Goal: Complete application form: Complete application form

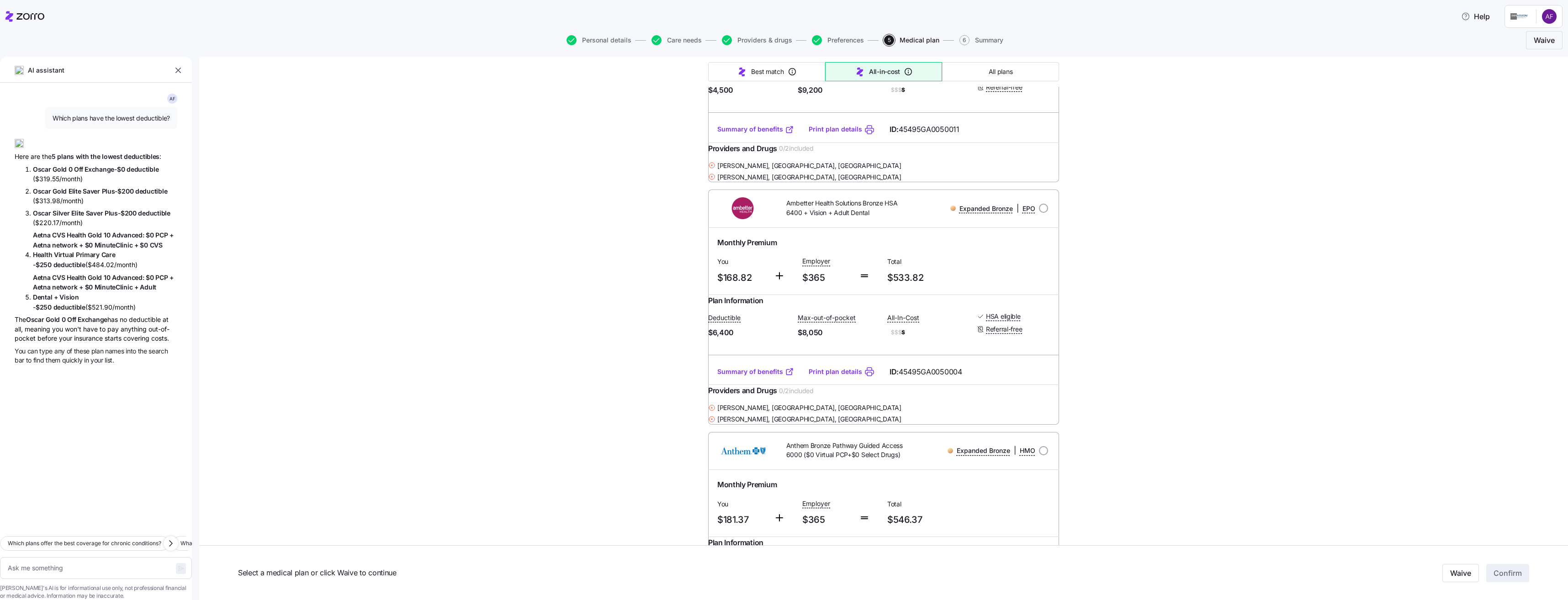
scroll to position [11979, 0]
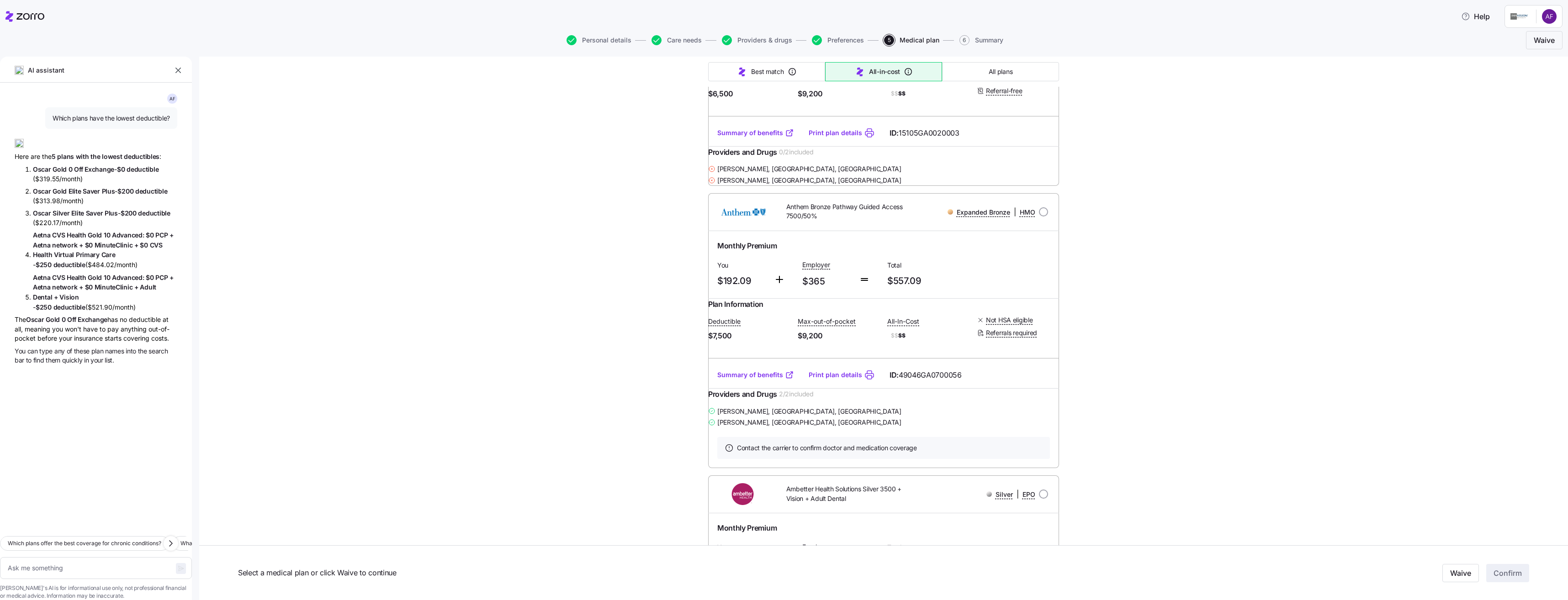
type textarea "x"
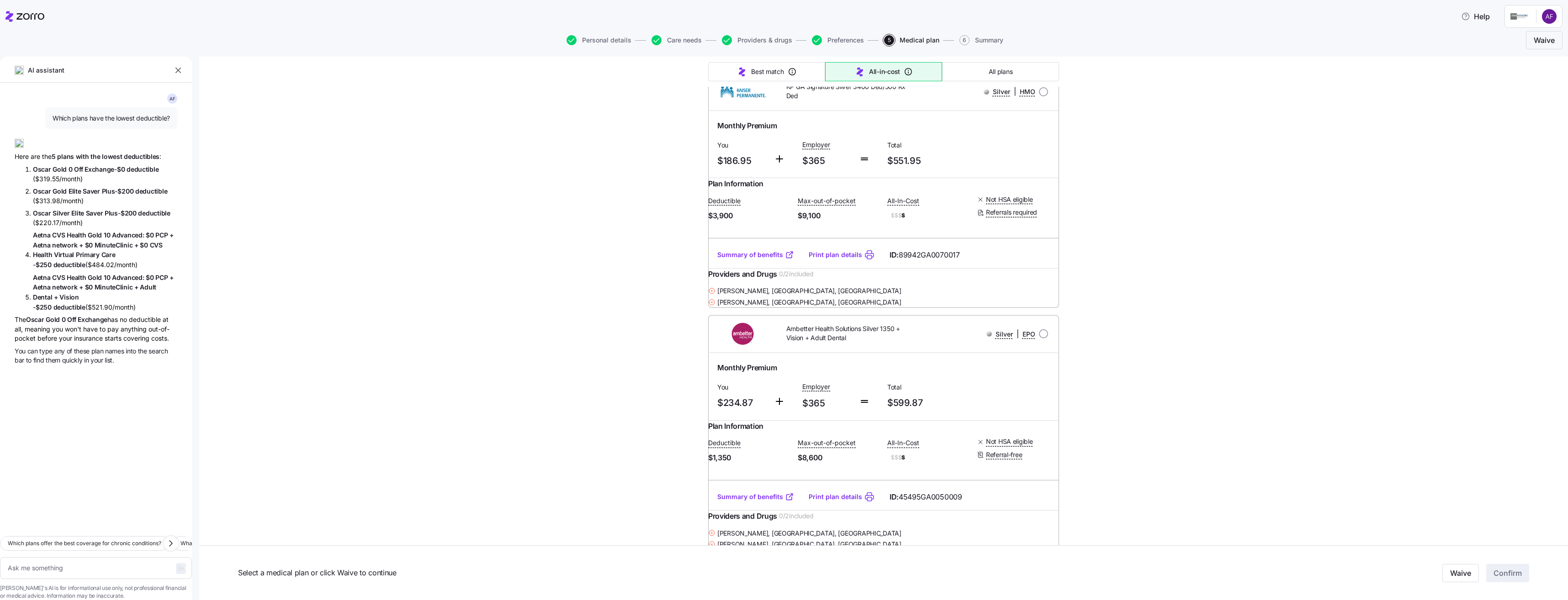
scroll to position [11222, 0]
click at [120, 557] on textarea at bounding box center [96, 568] width 191 height 22
type textarea "s"
type textarea "x"
type textarea "si"
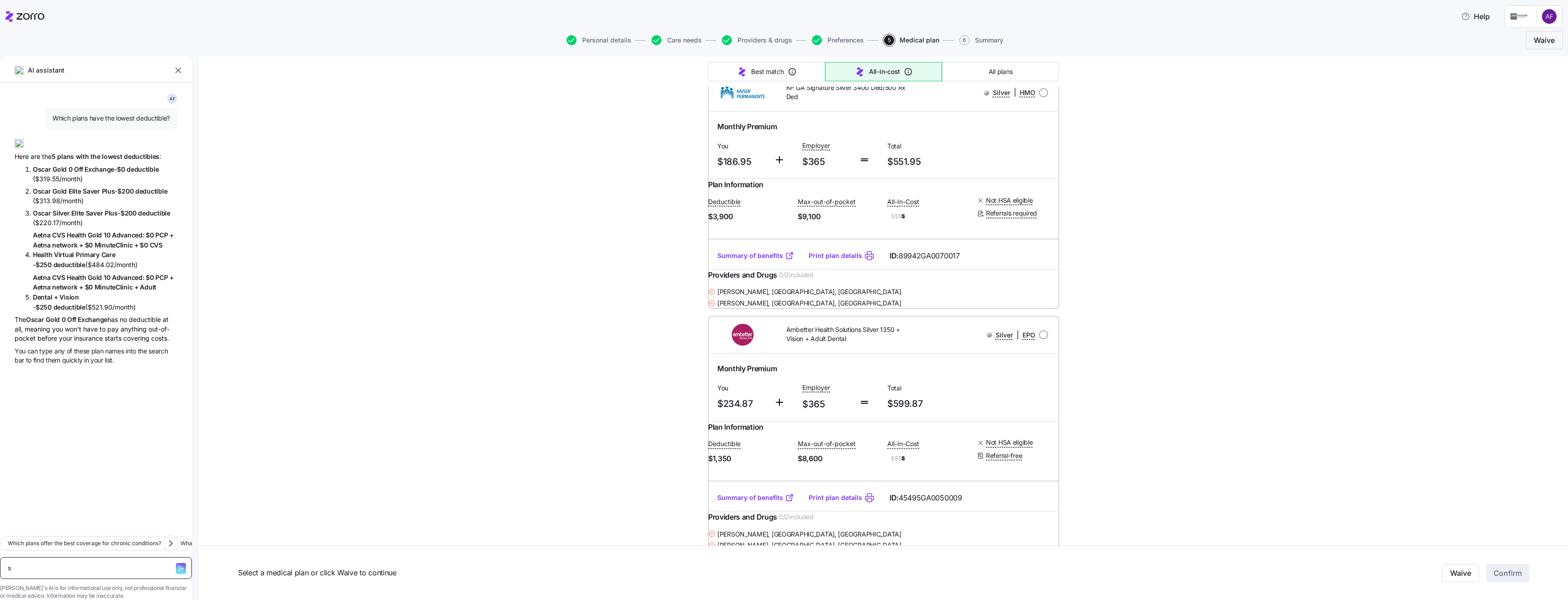
type textarea "x"
type textarea "sil"
type textarea "x"
type textarea "silv"
type textarea "x"
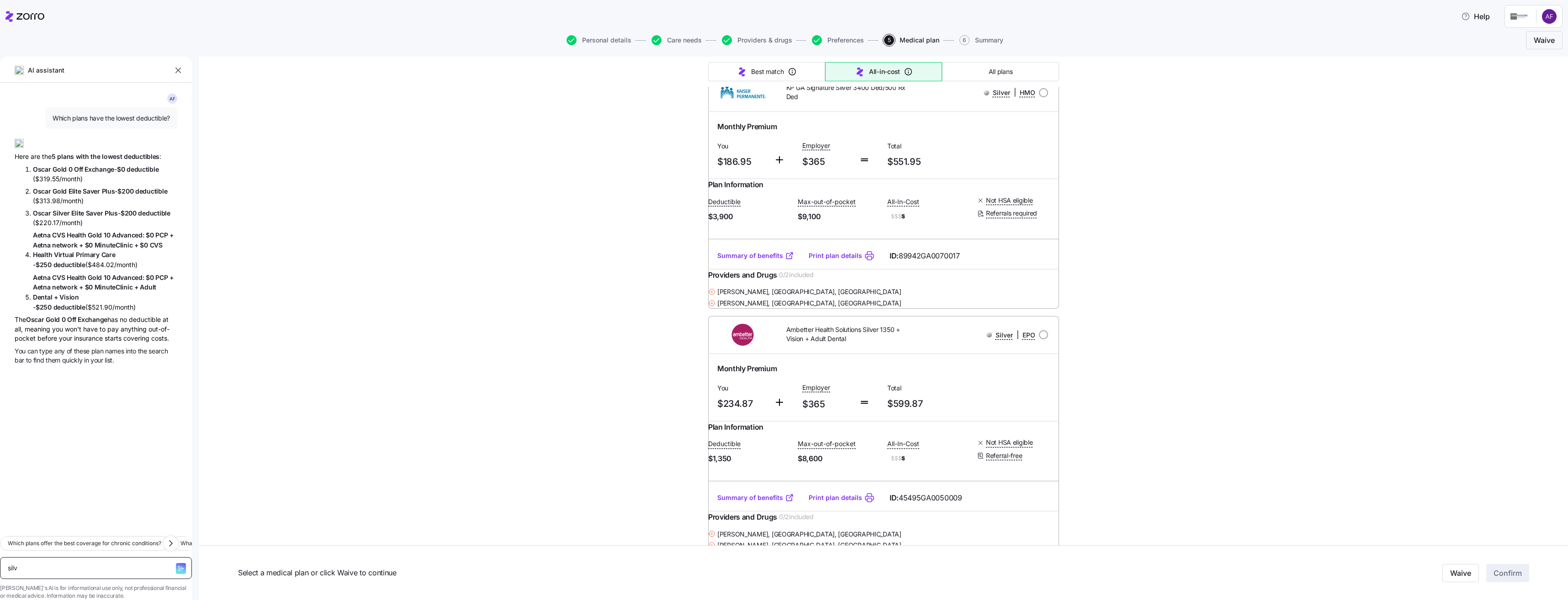
type textarea "silve"
type textarea "x"
type textarea "silver"
type textarea "x"
type textarea "silver"
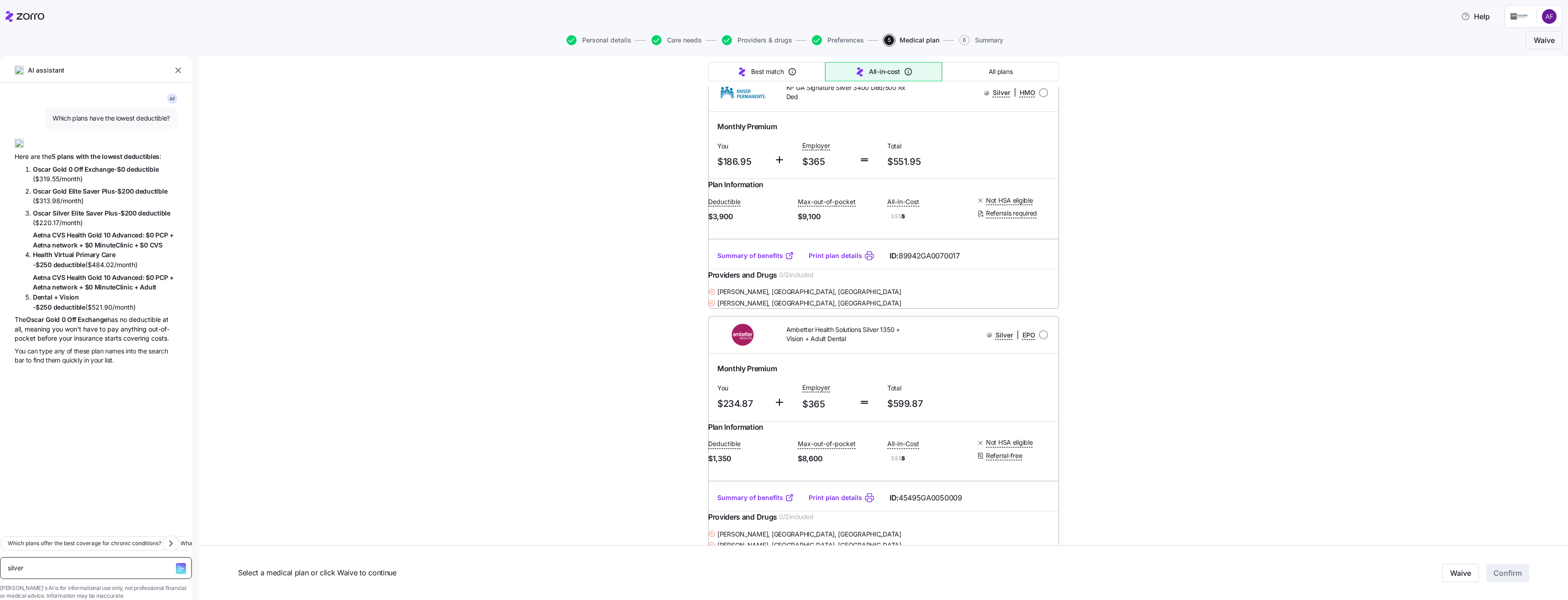
type textarea "x"
type textarea "silver 3"
type textarea "x"
type textarea "silver 30"
type textarea "x"
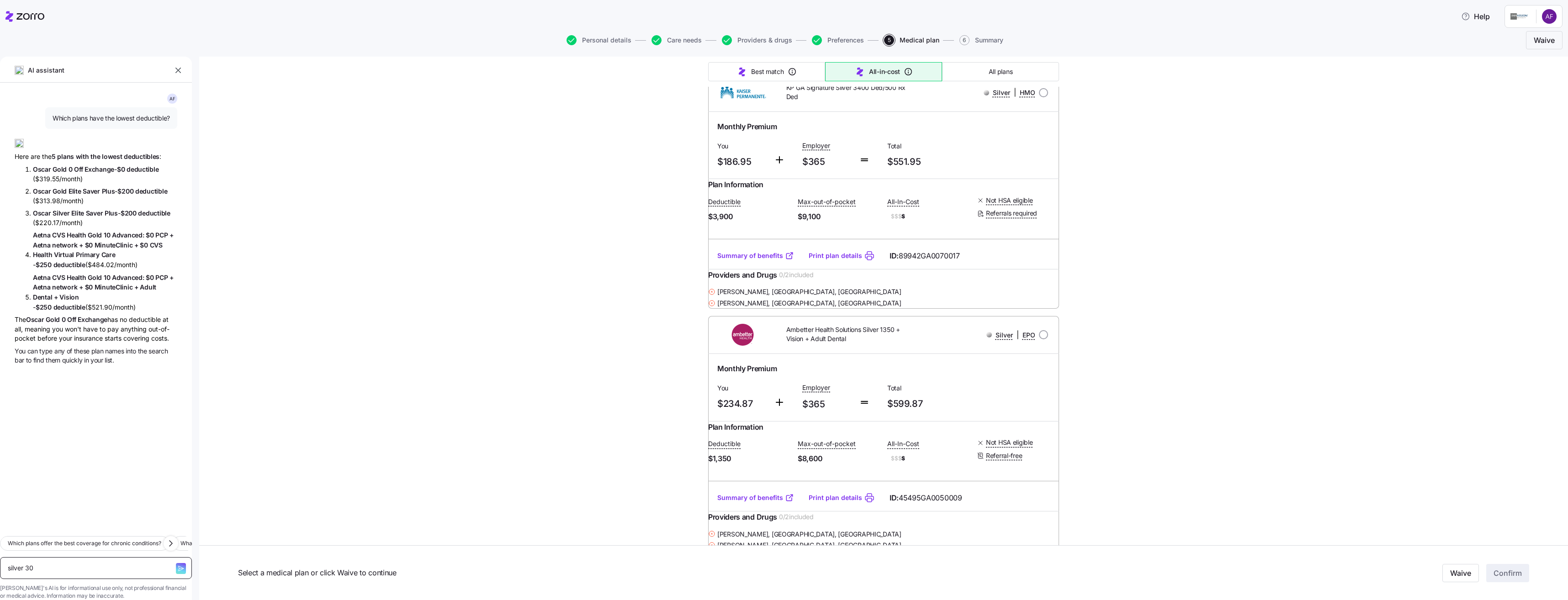
type textarea "silver 300"
type textarea "x"
type textarea "silver 3000"
type textarea "x"
type textarea "silver 3000"
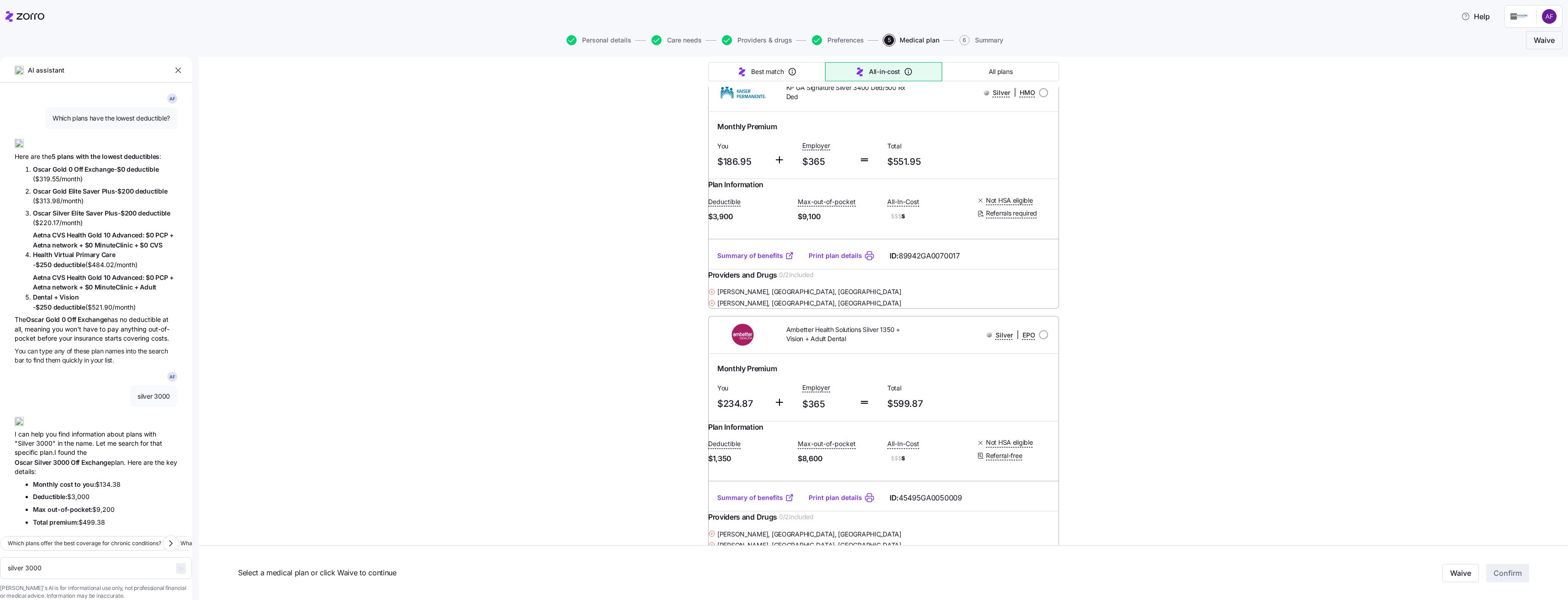
scroll to position [11176, 0]
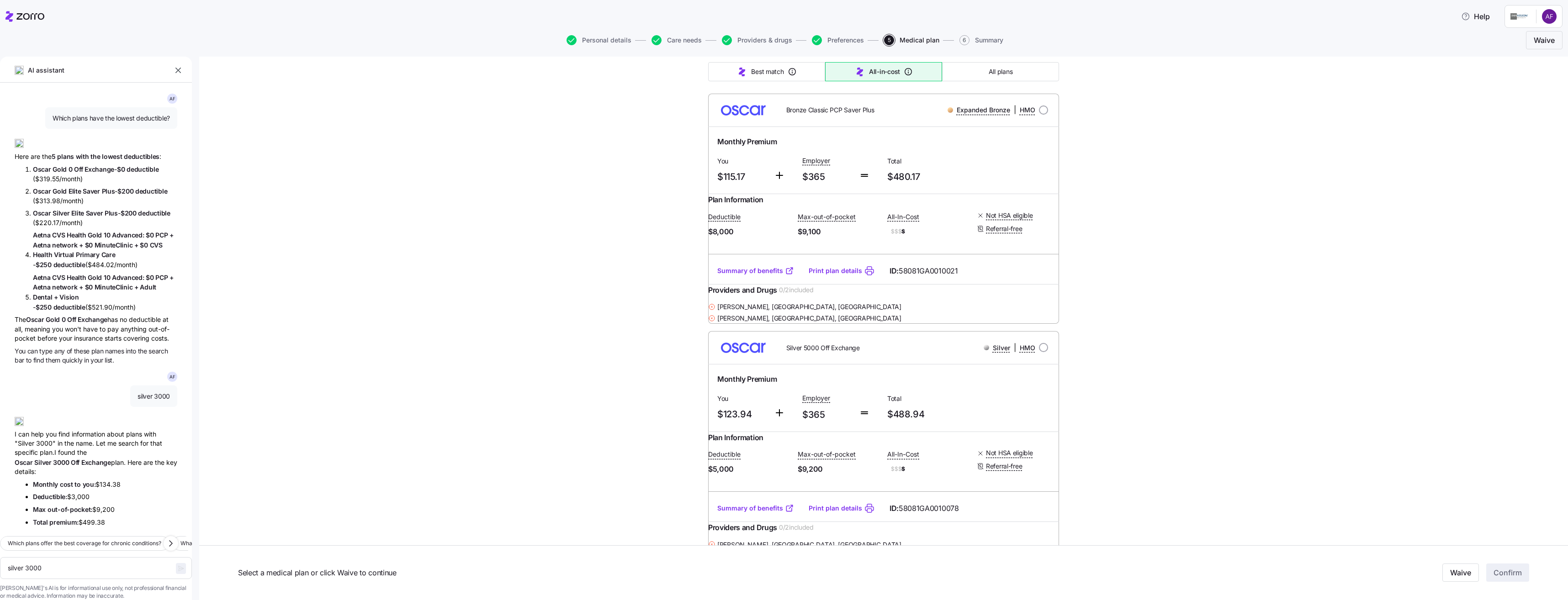
scroll to position [0, 0]
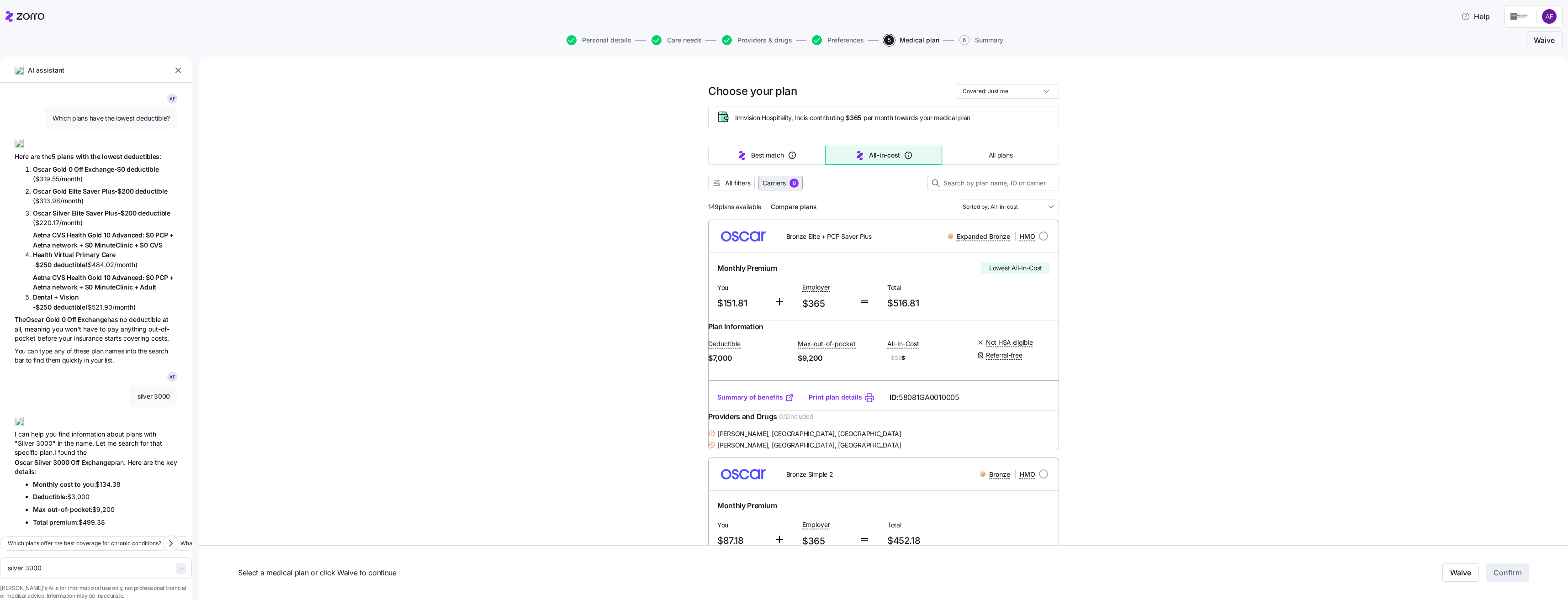
click at [789, 179] on button "Carriers 8" at bounding box center [780, 183] width 44 height 14
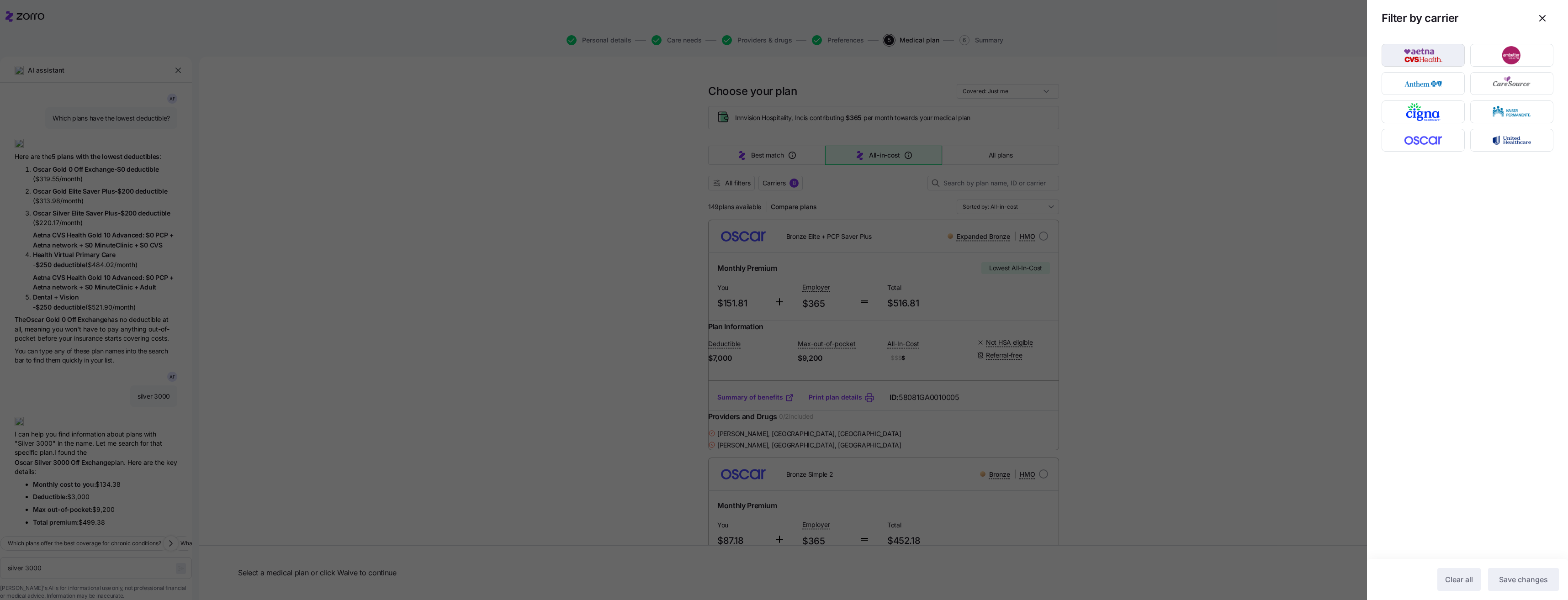
click at [1434, 62] on img "button" at bounding box center [1422, 55] width 67 height 18
click at [1525, 577] on span "Save changes" at bounding box center [1523, 579] width 49 height 11
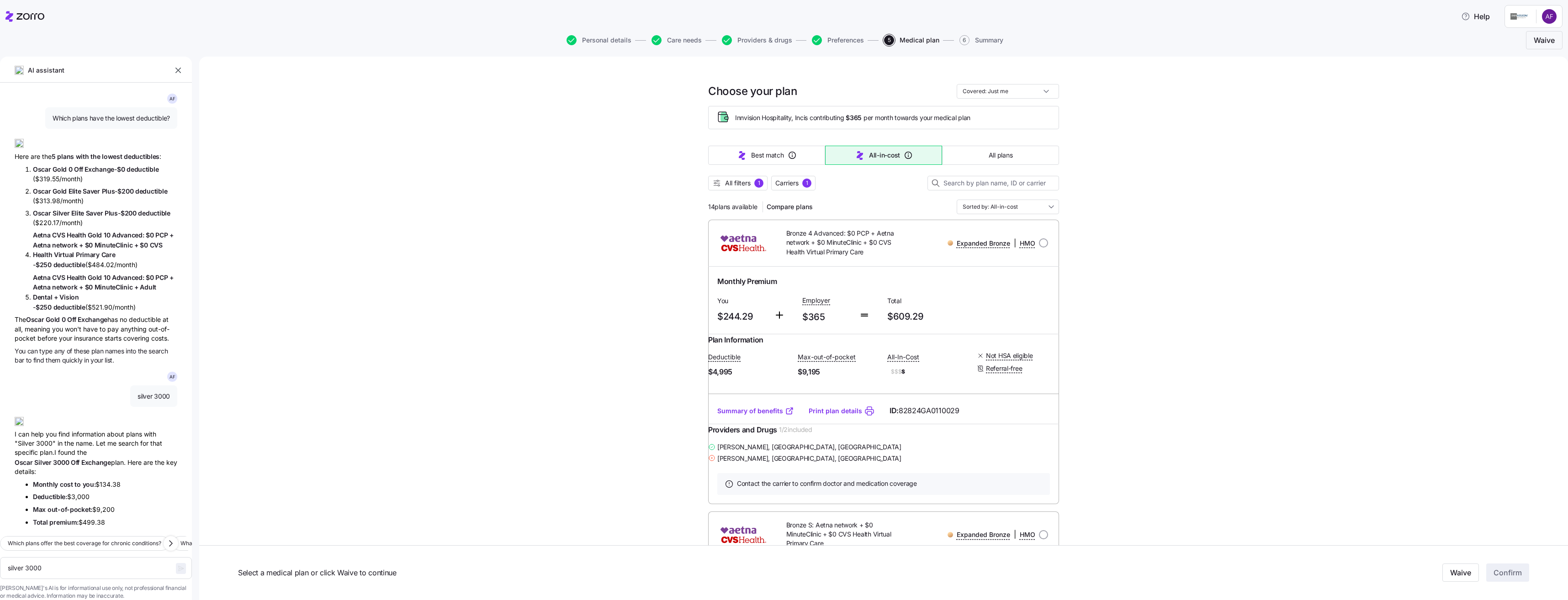
click at [740, 415] on link "Summary of benefits" at bounding box center [755, 411] width 77 height 9
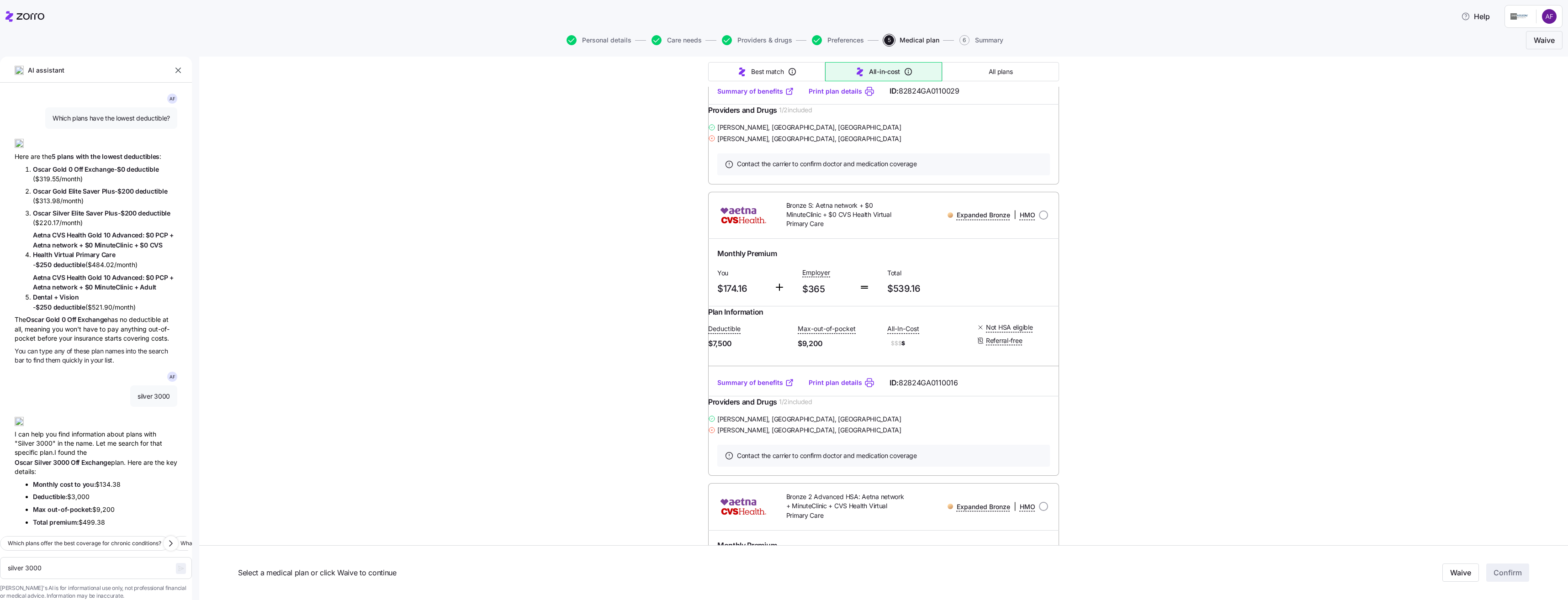
scroll to position [365, 0]
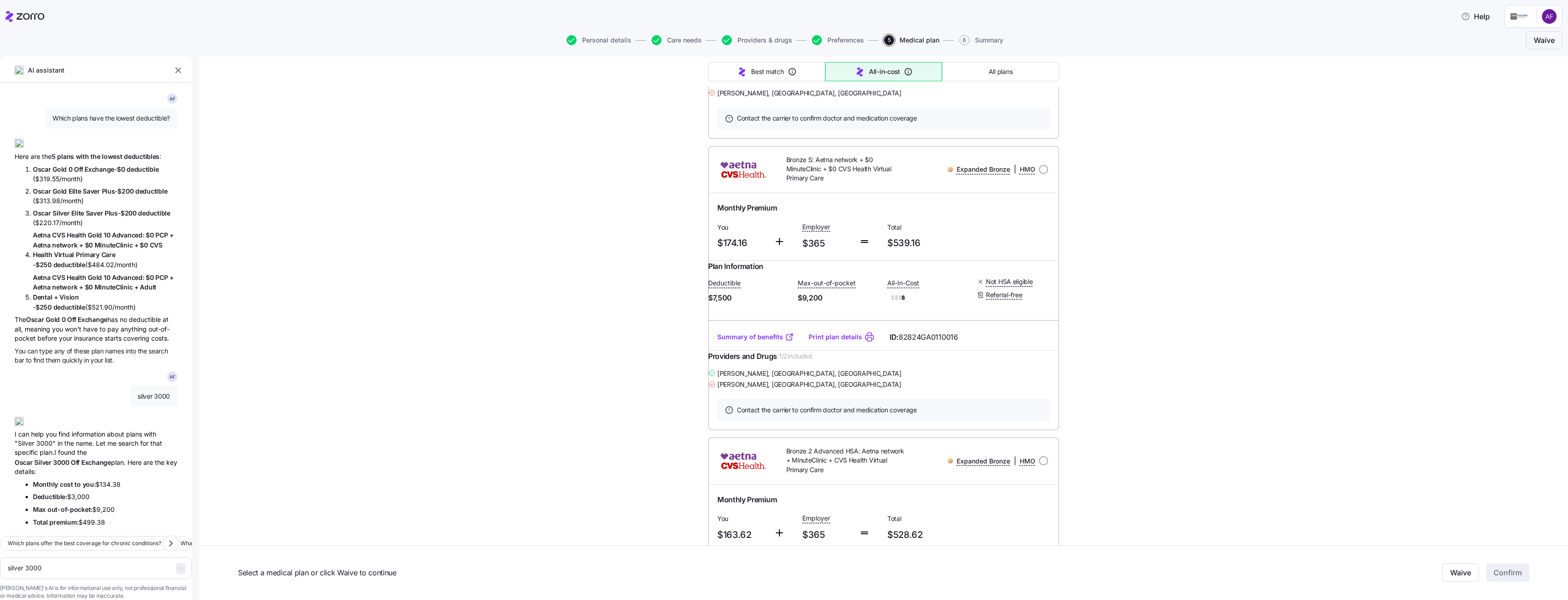
click at [770, 342] on link "Summary of benefits" at bounding box center [755, 337] width 77 height 9
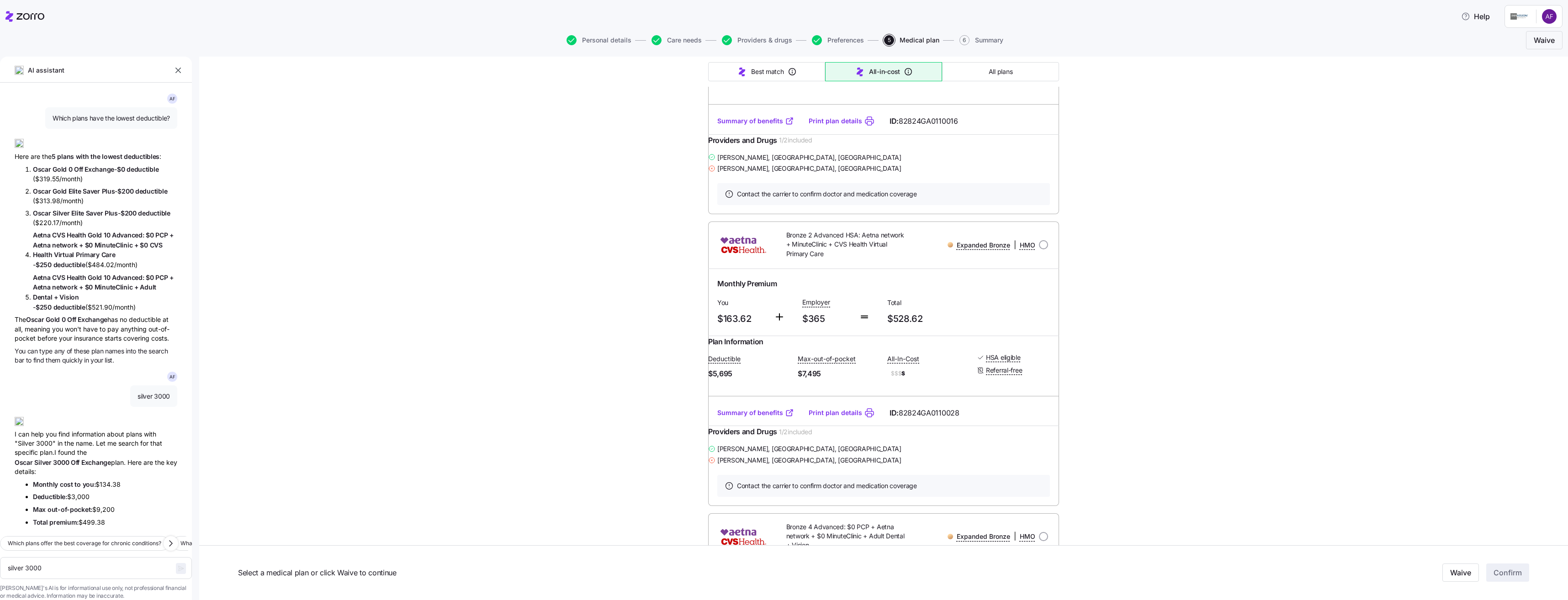
scroll to position [594, 0]
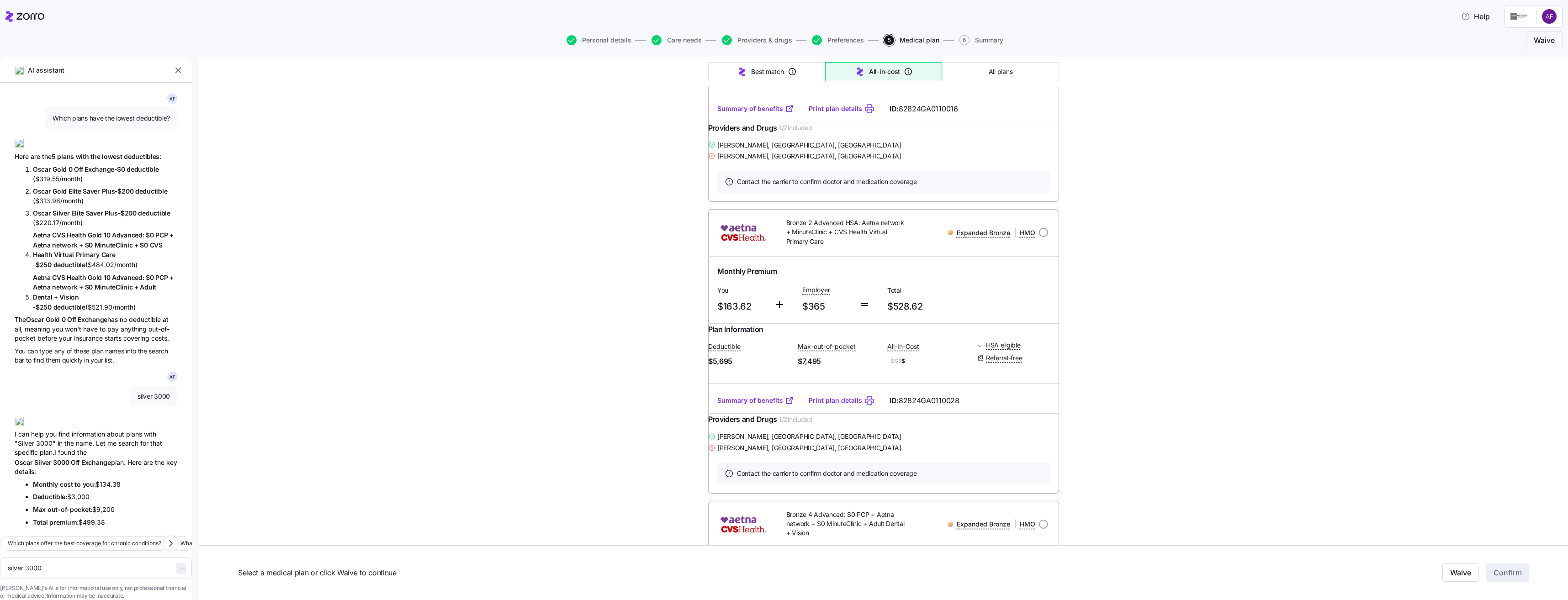
click at [772, 405] on link "Summary of benefits" at bounding box center [755, 401] width 77 height 9
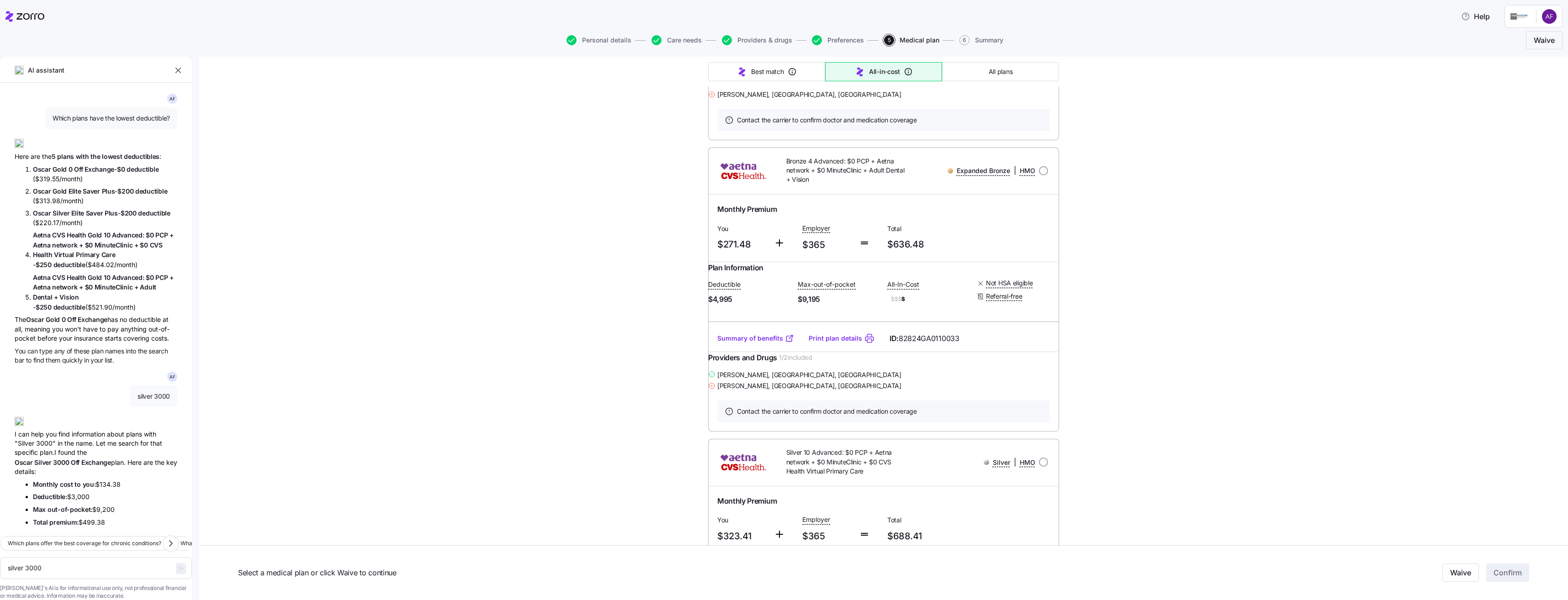
scroll to position [958, 0]
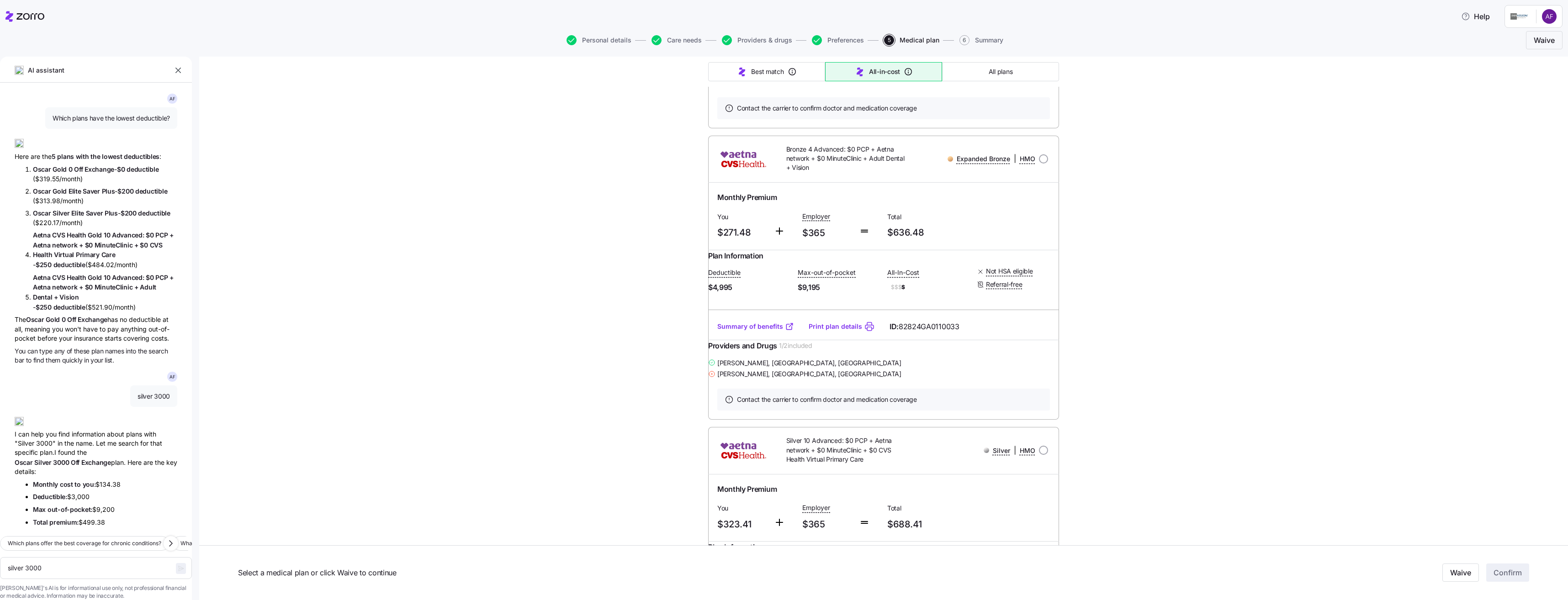
click at [767, 331] on link "Summary of benefits" at bounding box center [755, 326] width 77 height 9
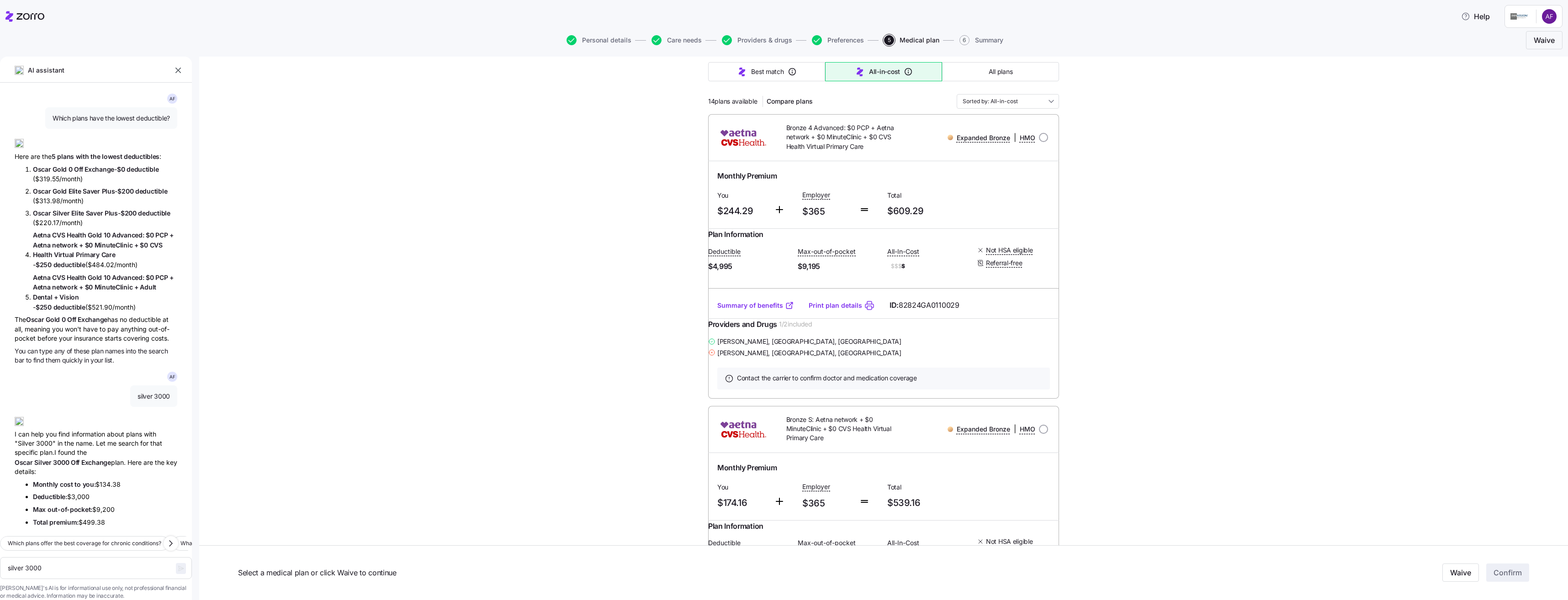
scroll to position [46, 0]
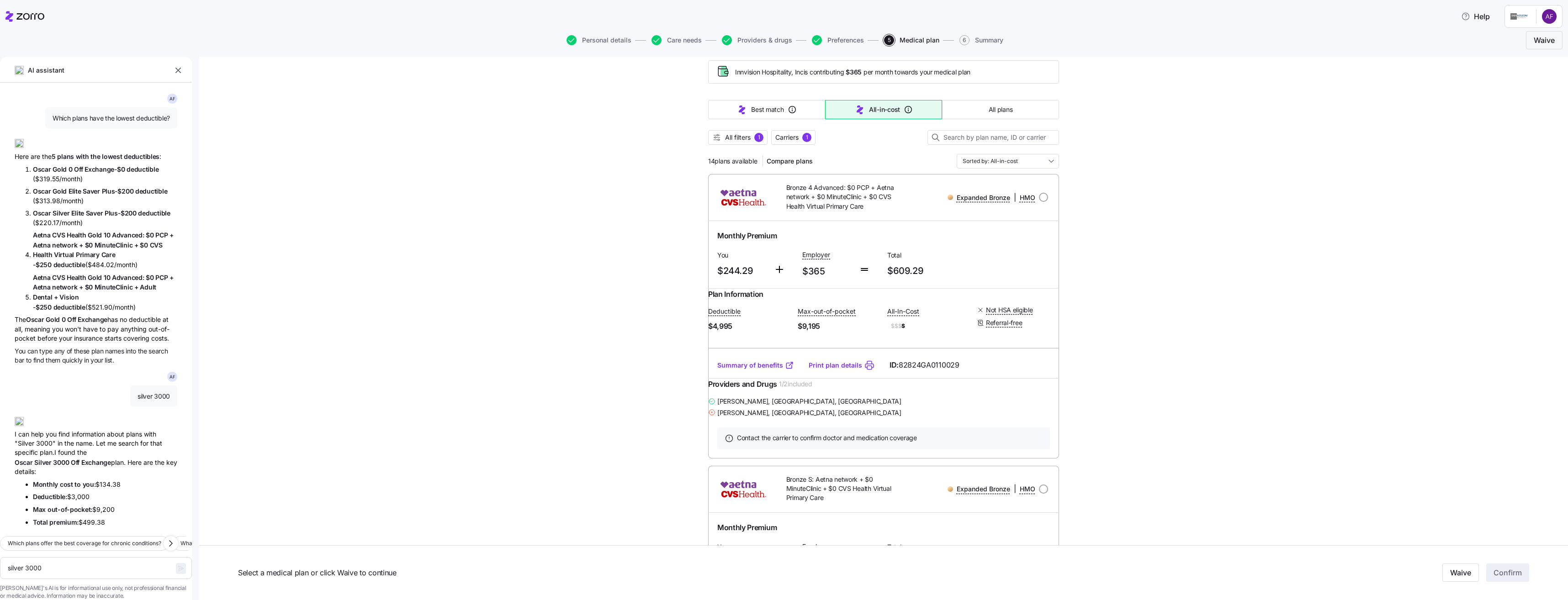
click at [761, 370] on link "Summary of benefits" at bounding box center [755, 365] width 77 height 9
click at [741, 370] on link "Summary of benefits" at bounding box center [755, 365] width 77 height 9
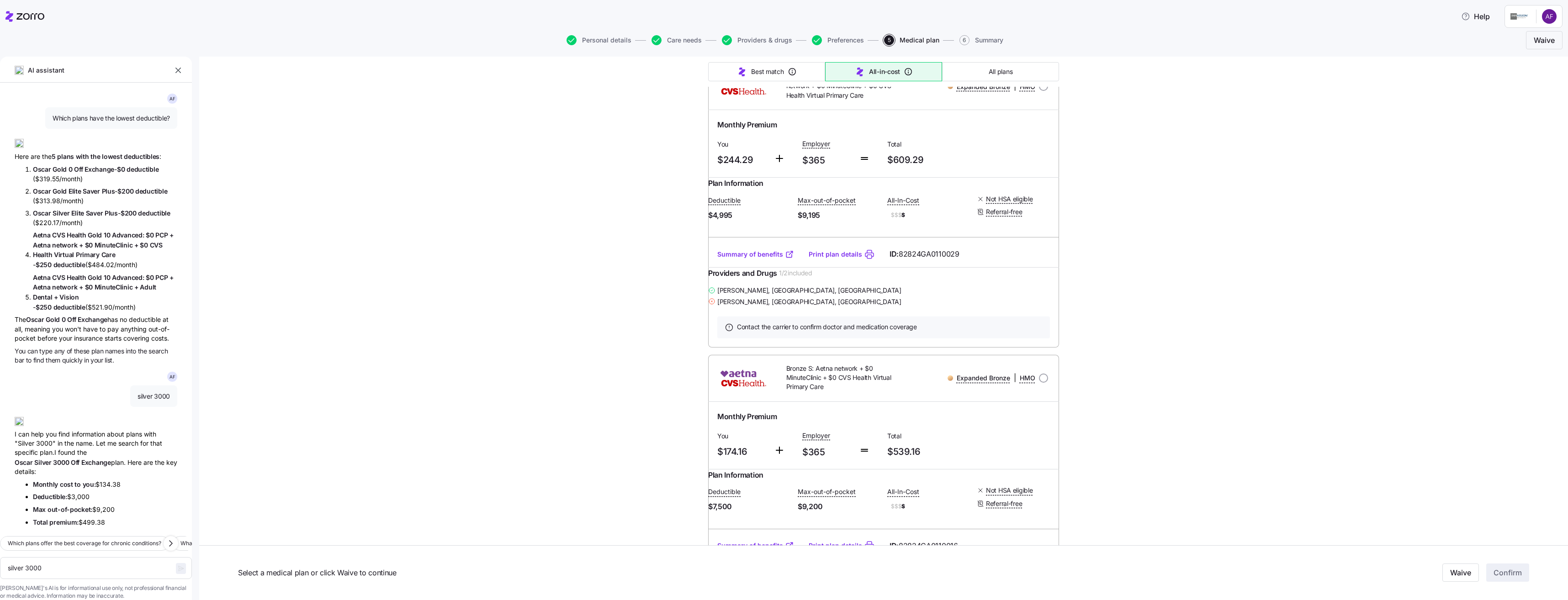
scroll to position [0, 0]
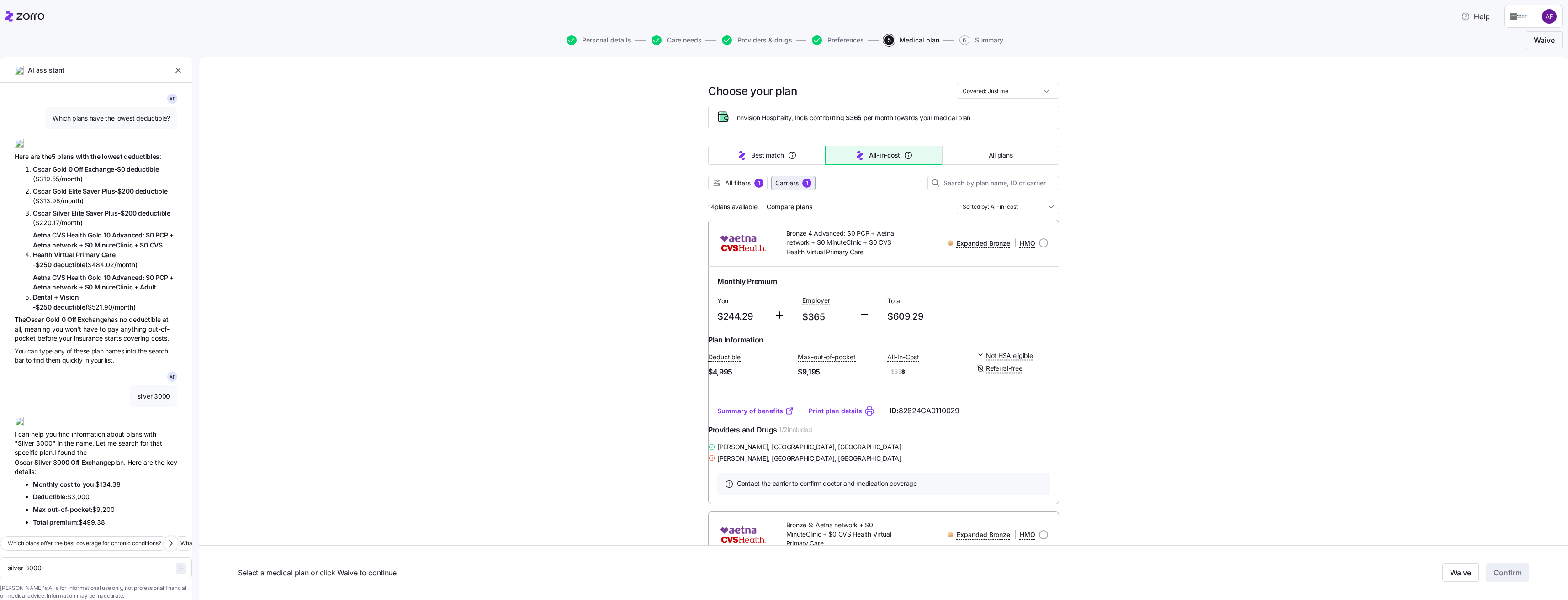
click at [798, 182] on span "Carriers 1" at bounding box center [793, 183] width 36 height 9
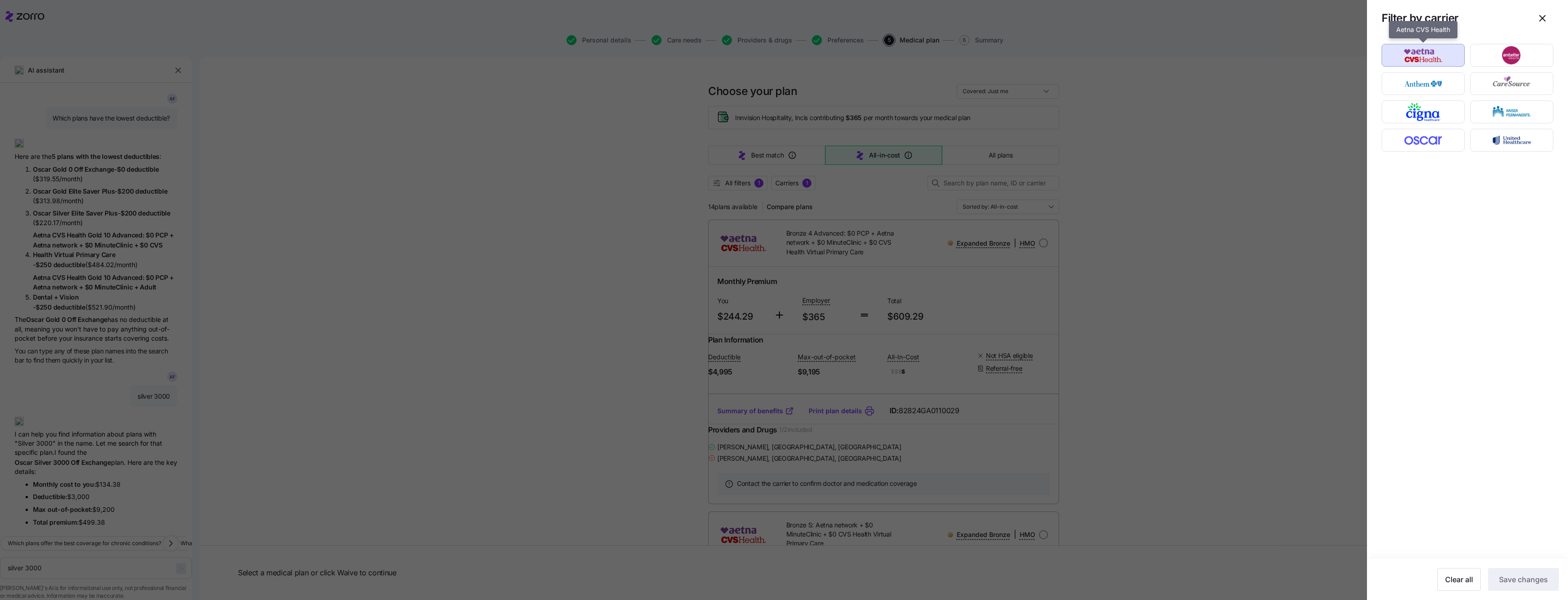
click at [1445, 55] on img "button" at bounding box center [1422, 55] width 67 height 18
click at [1447, 80] on img "button" at bounding box center [1422, 83] width 67 height 18
click at [1531, 573] on button "Save changes" at bounding box center [1522, 579] width 70 height 23
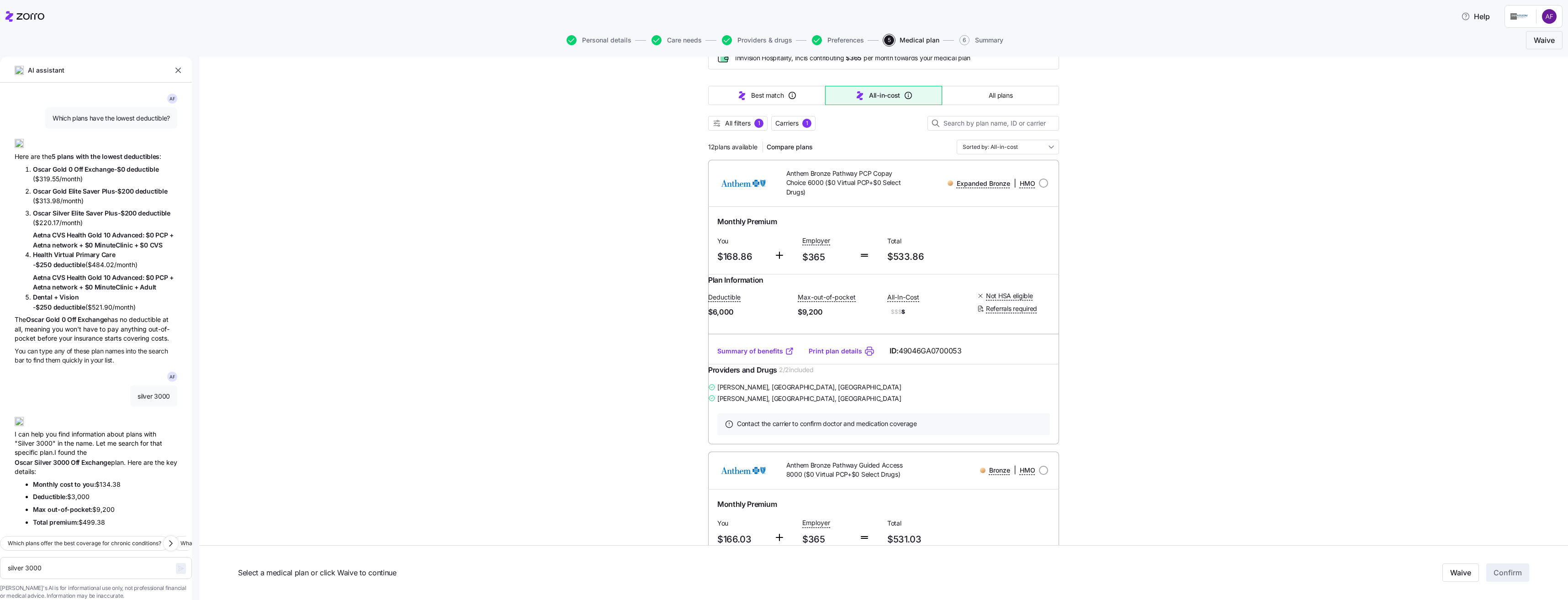
scroll to position [46, 0]
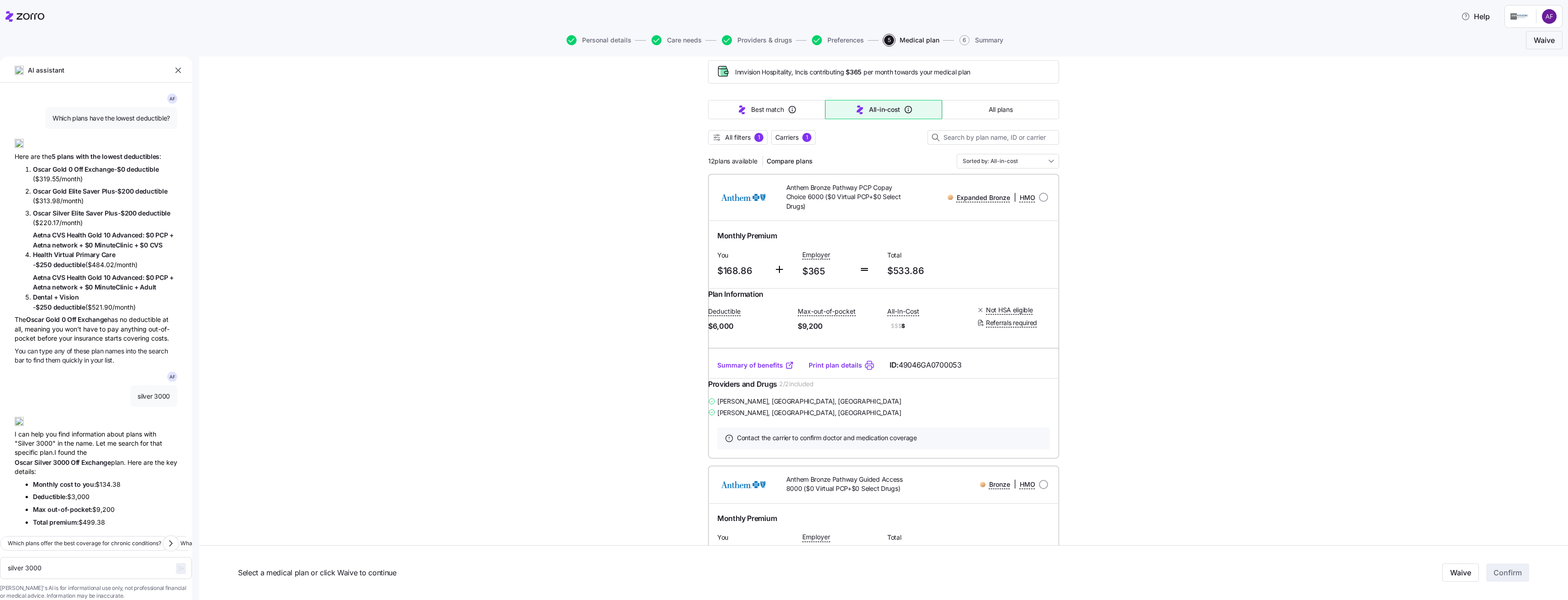
click at [774, 370] on link "Summary of benefits" at bounding box center [755, 365] width 77 height 9
click at [787, 138] on span "Carriers" at bounding box center [786, 138] width 23 height 9
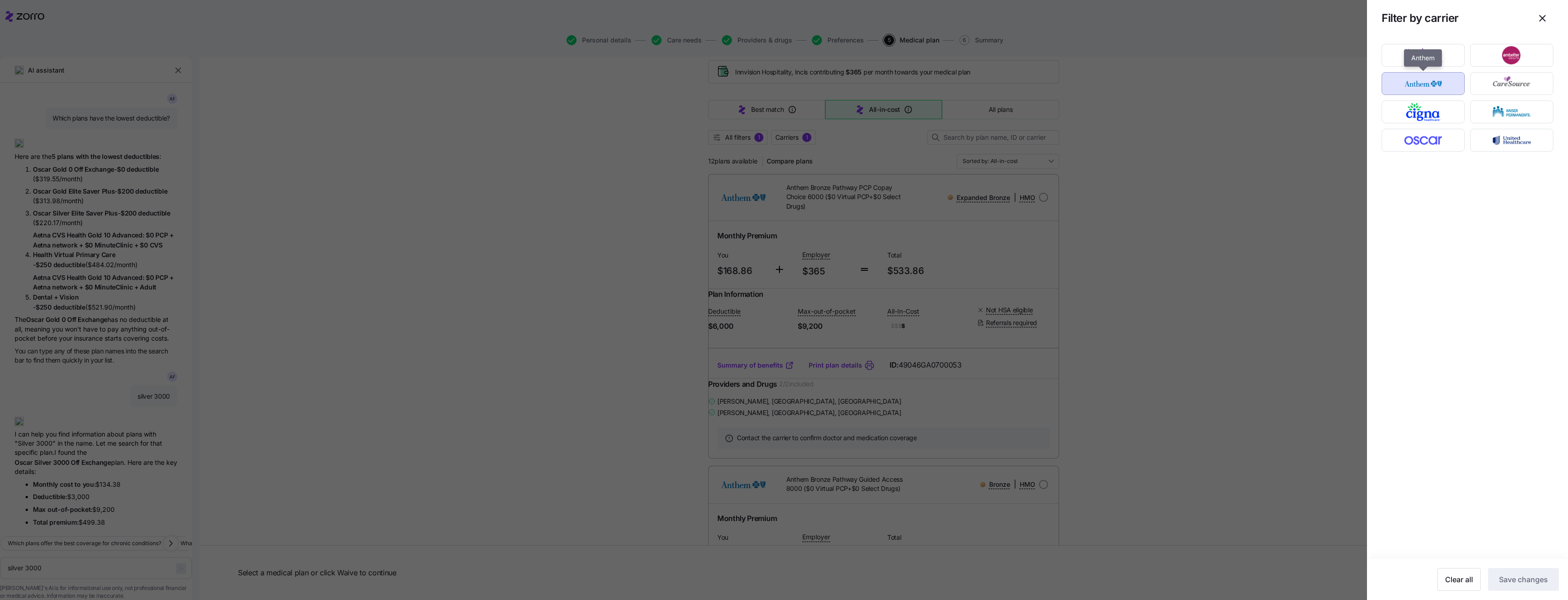
click at [1456, 85] on img "button" at bounding box center [1422, 83] width 67 height 18
click at [1450, 57] on img "button" at bounding box center [1422, 55] width 67 height 18
click at [1521, 577] on span "Save changes" at bounding box center [1523, 579] width 49 height 11
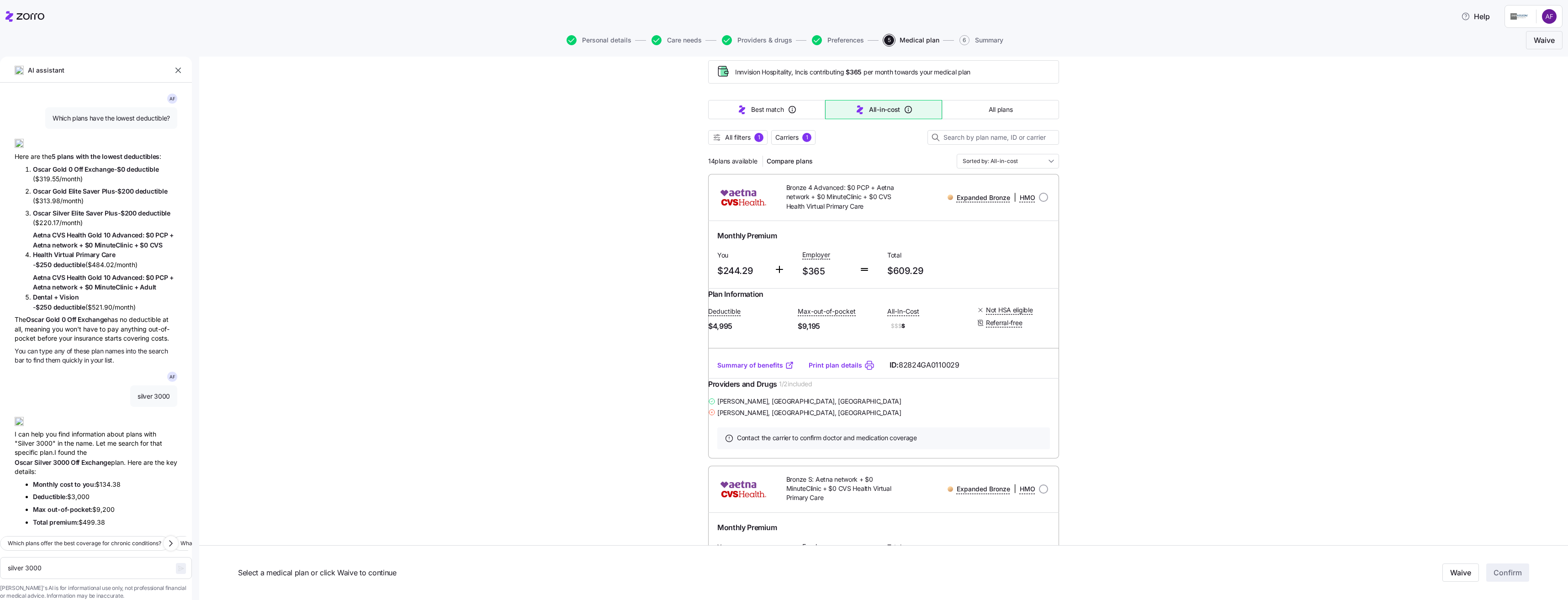
click at [765, 370] on link "Summary of benefits" at bounding box center [755, 365] width 77 height 9
click at [795, 131] on button "Carriers 1" at bounding box center [793, 138] width 44 height 14
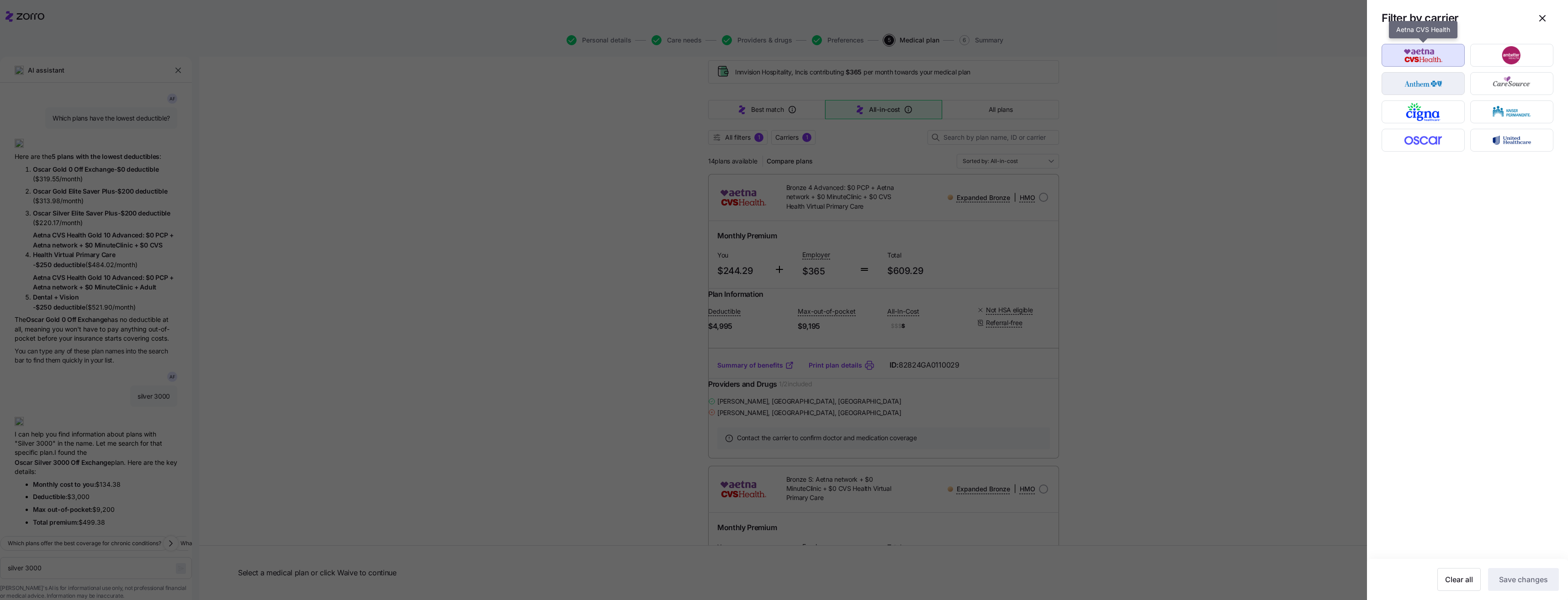
drag, startPoint x: 1415, startPoint y: 59, endPoint x: 1423, endPoint y: 81, distance: 23.4
click at [1415, 59] on img "button" at bounding box center [1422, 55] width 67 height 18
click at [1423, 82] on img "button" at bounding box center [1422, 83] width 67 height 18
drag, startPoint x: 1534, startPoint y: 580, endPoint x: 965, endPoint y: 320, distance: 625.6
click at [1533, 579] on span "Save changes" at bounding box center [1523, 579] width 49 height 11
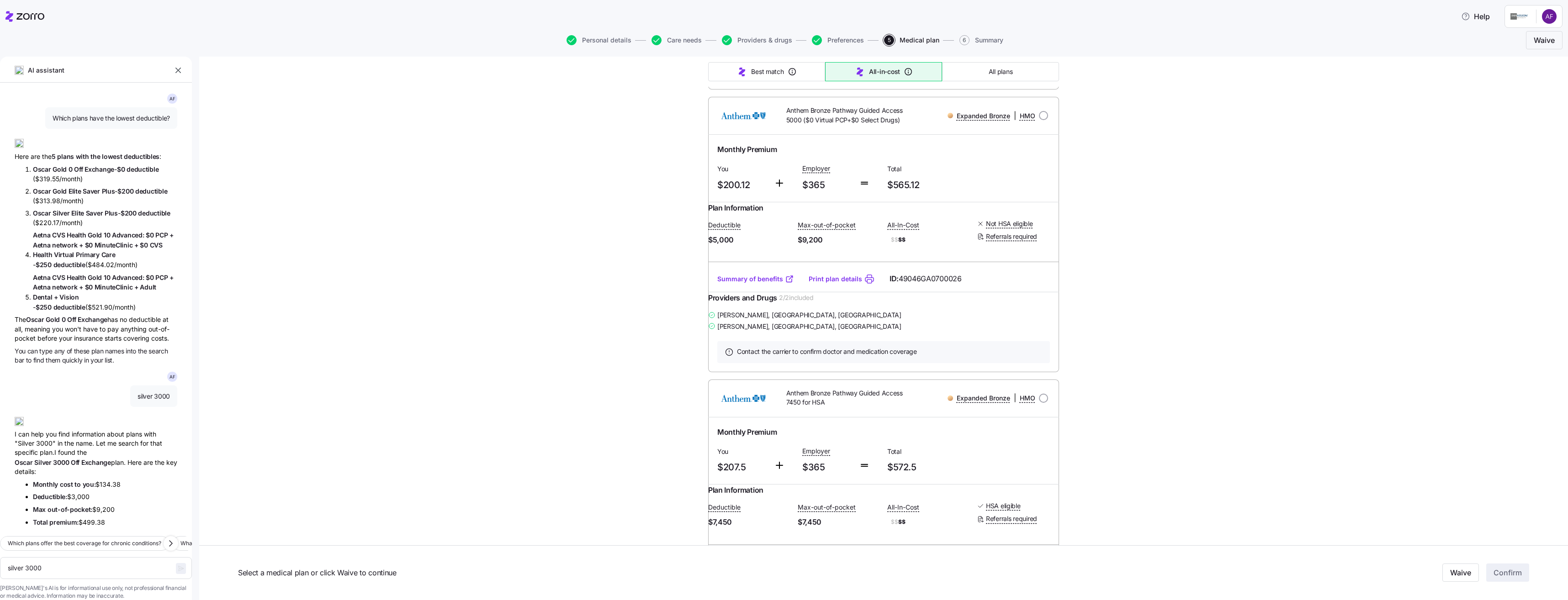
scroll to position [1261, 0]
click at [749, 283] on link "Summary of benefits" at bounding box center [755, 278] width 77 height 9
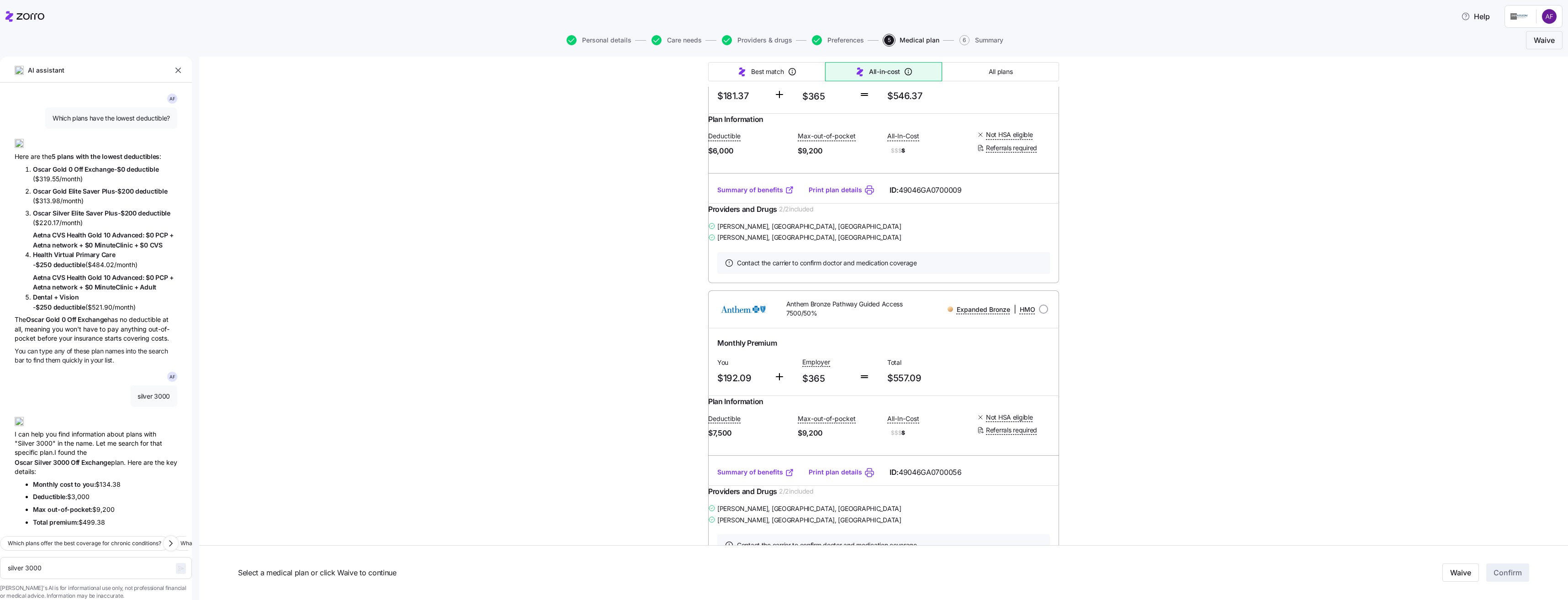
scroll to position [759, 0]
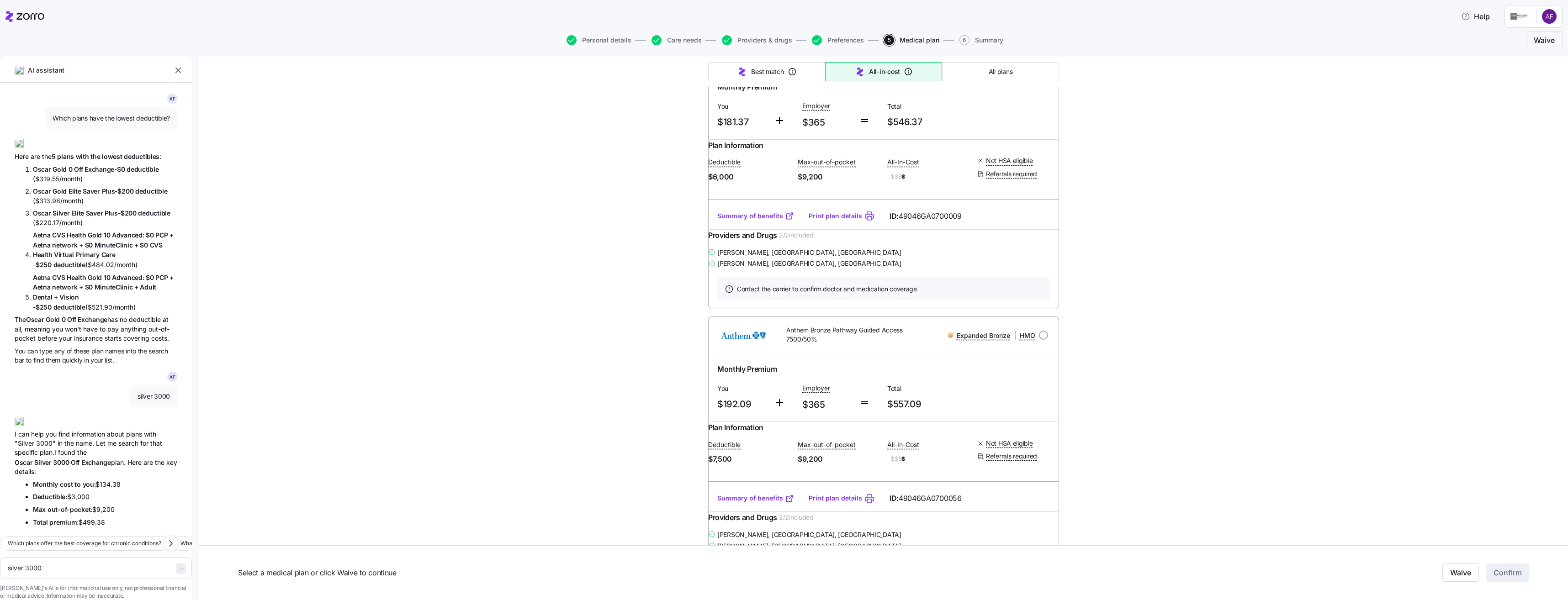
click at [765, 221] on link "Summary of benefits" at bounding box center [755, 216] width 77 height 9
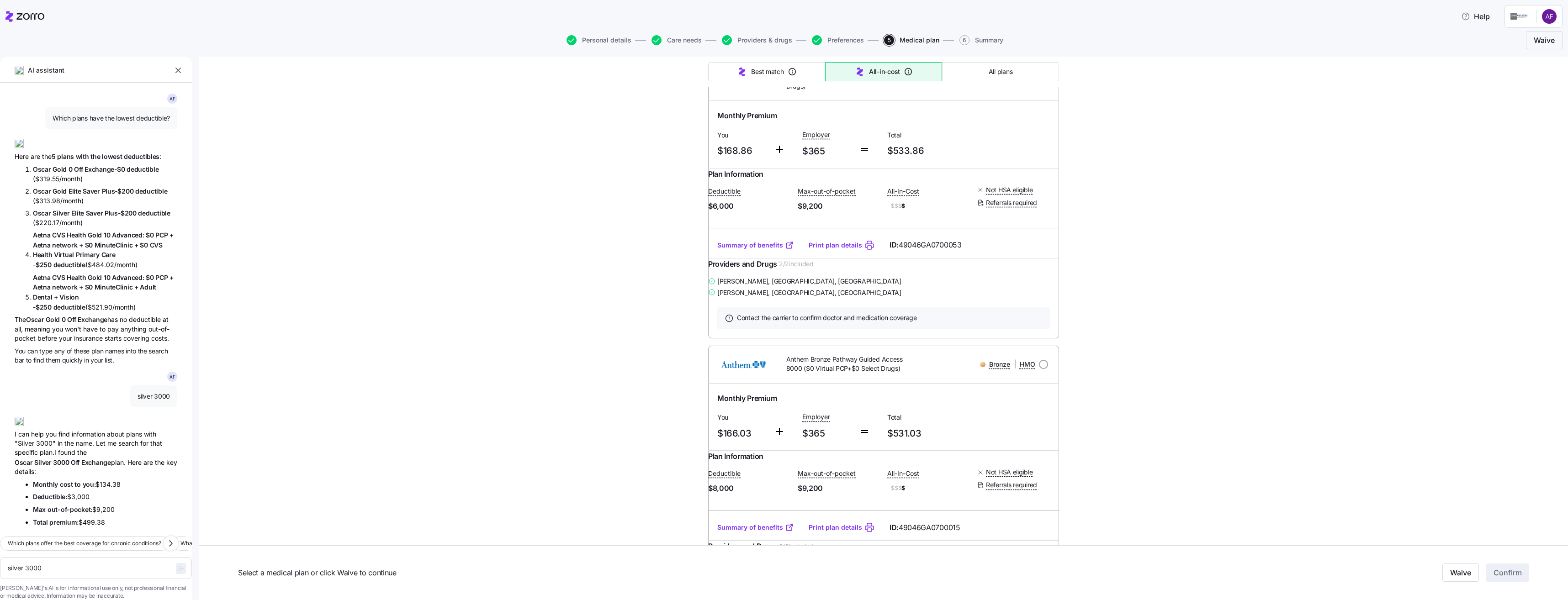
scroll to position [0, 0]
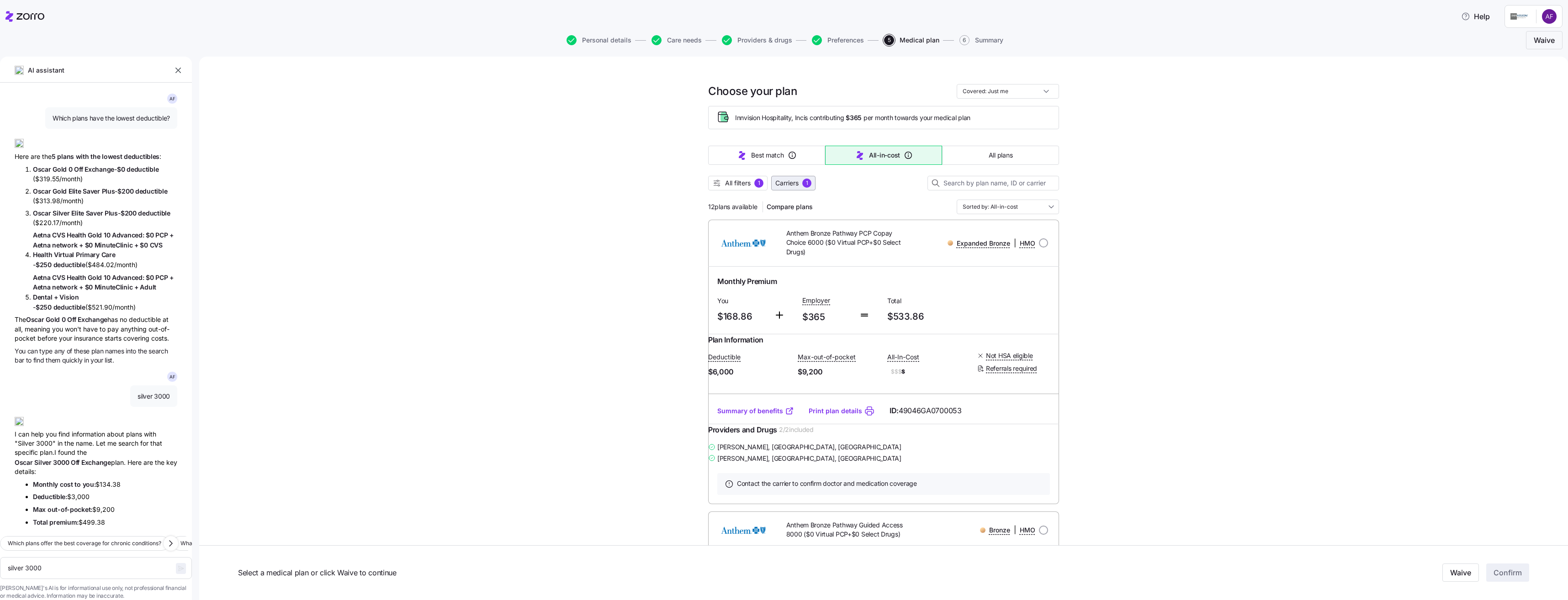
click at [794, 187] on span "Carriers" at bounding box center [786, 183] width 23 height 9
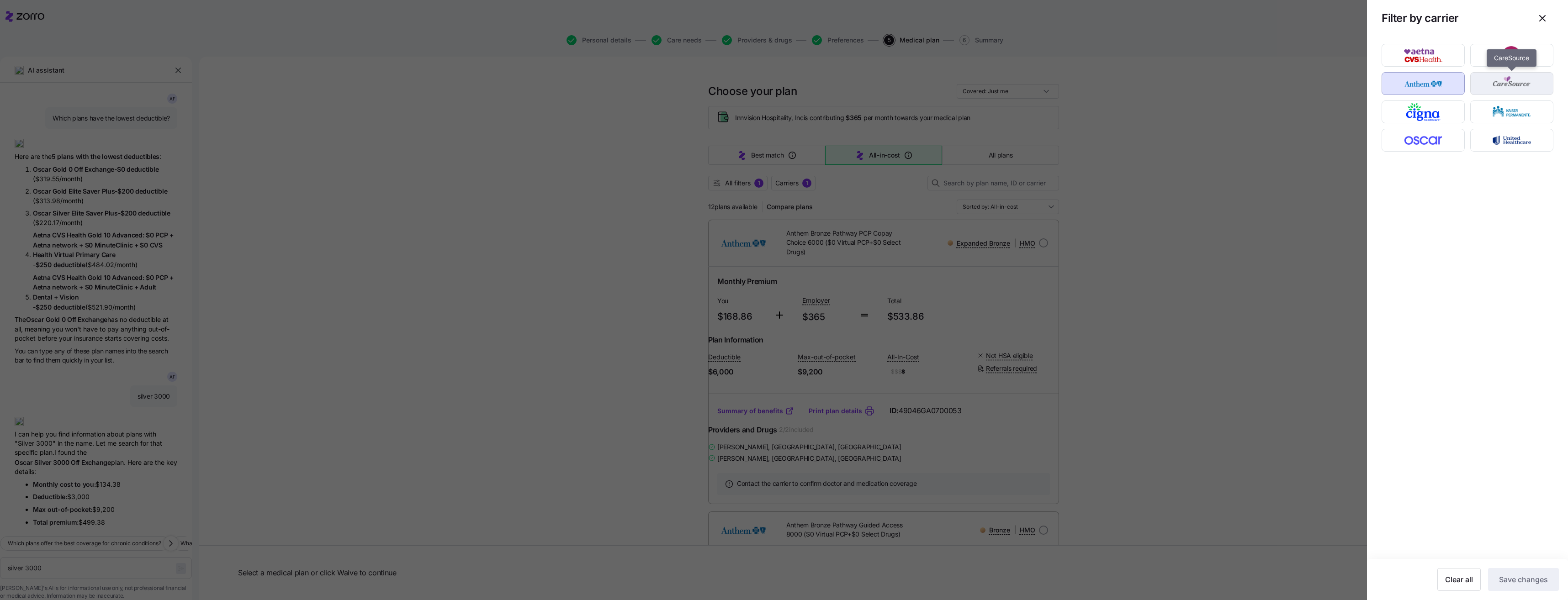
drag, startPoint x: 1494, startPoint y: 82, endPoint x: 1485, endPoint y: 87, distance: 10.3
click at [1496, 83] on img "button" at bounding box center [1511, 83] width 67 height 18
click at [1443, 86] on img "button" at bounding box center [1422, 83] width 67 height 18
click at [1506, 573] on button "Save changes" at bounding box center [1522, 579] width 70 height 23
type textarea "x"
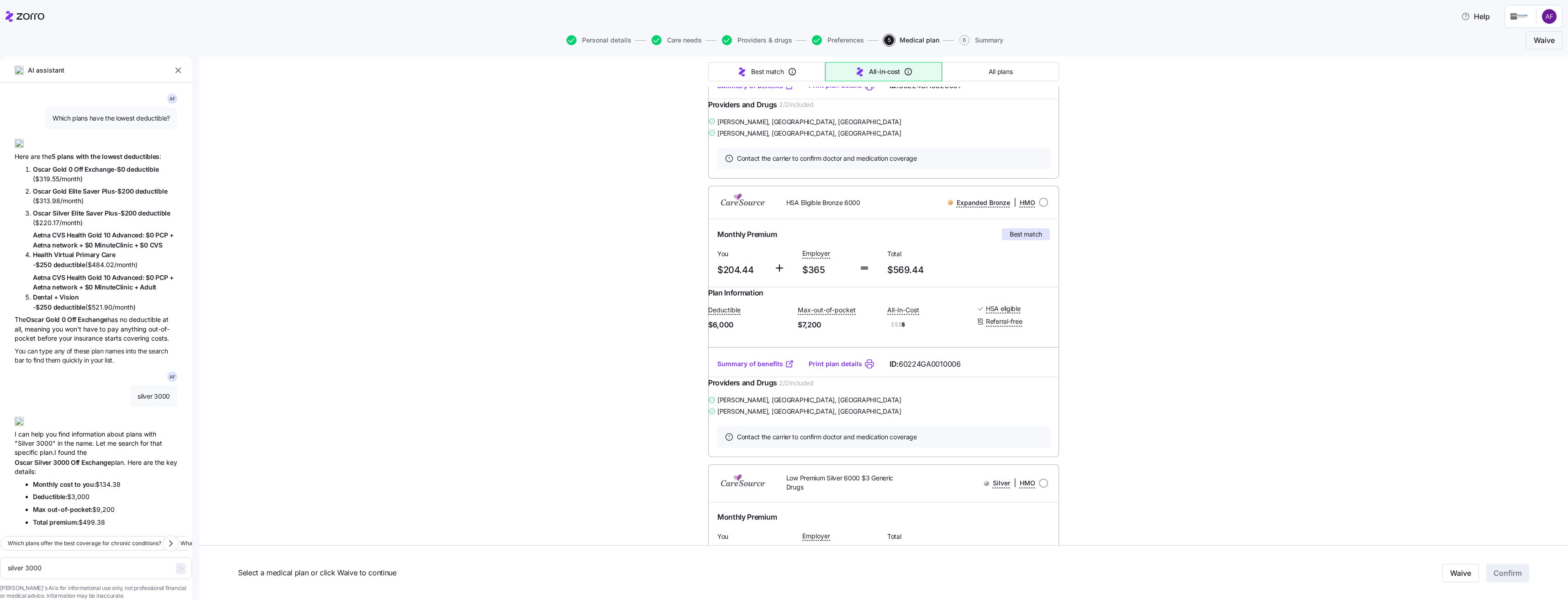
scroll to position [639, 0]
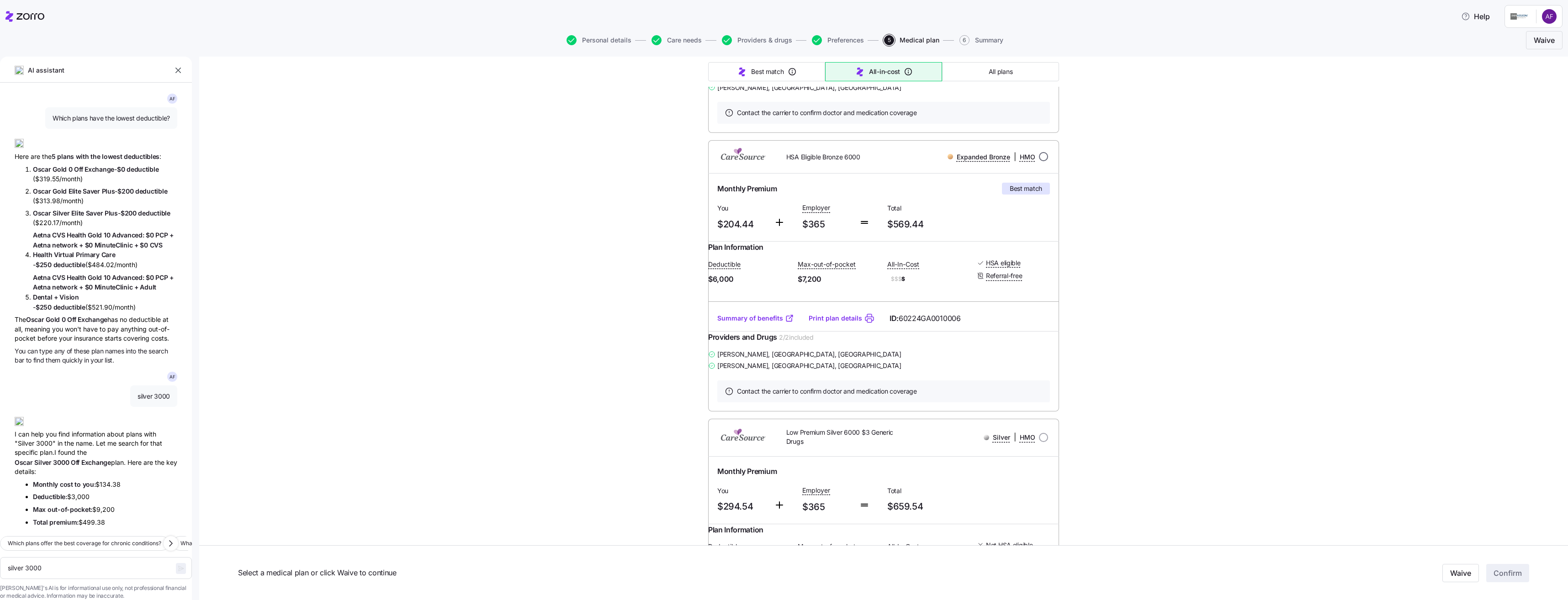
click at [1043, 161] on input "radio" at bounding box center [1043, 157] width 9 height 9
radio input "true"
click at [759, 323] on link "Summary of benefits" at bounding box center [755, 319] width 77 height 9
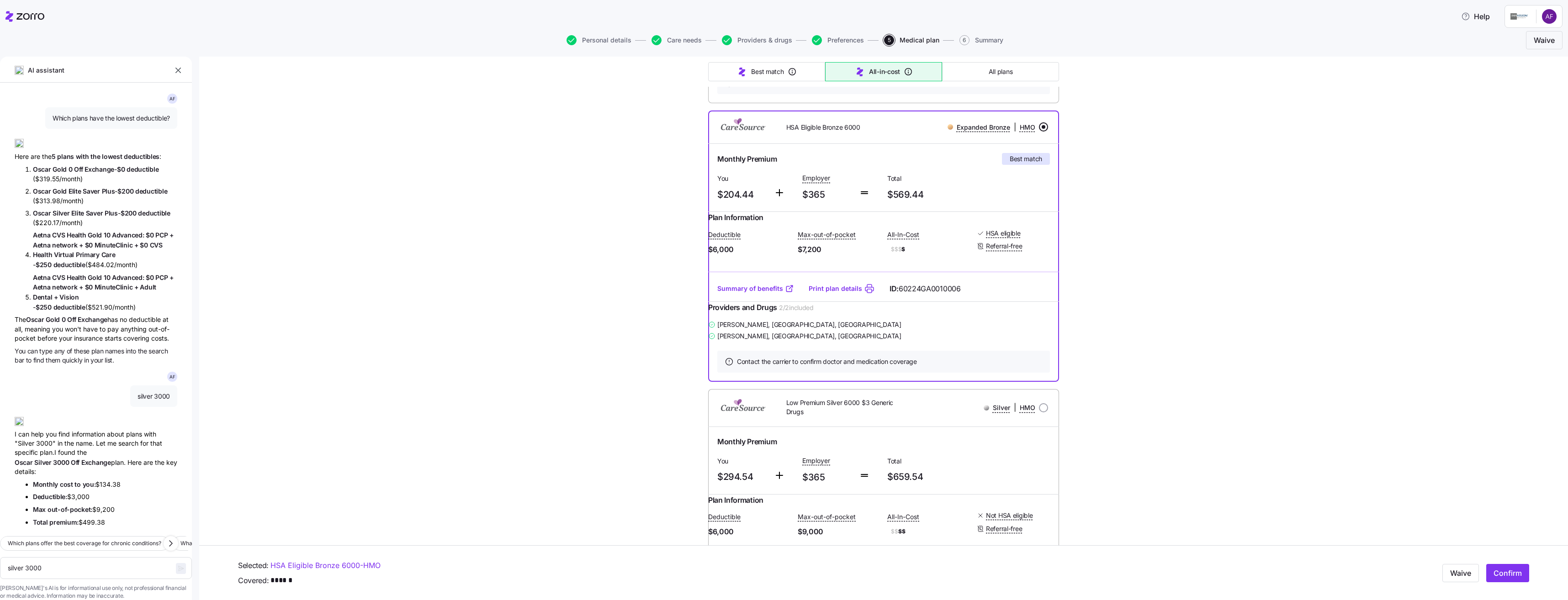
scroll to position [685, 0]
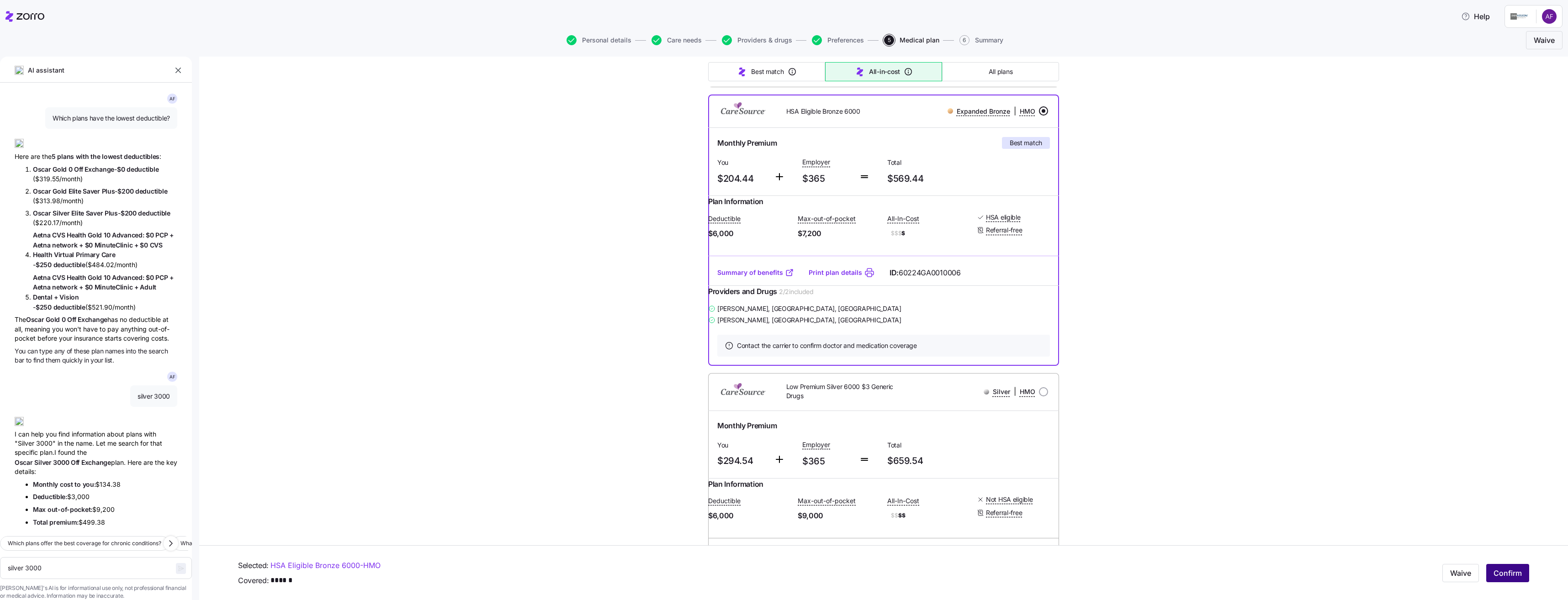
click at [1493, 571] on span "Confirm" at bounding box center [1507, 573] width 28 height 11
type textarea "x"
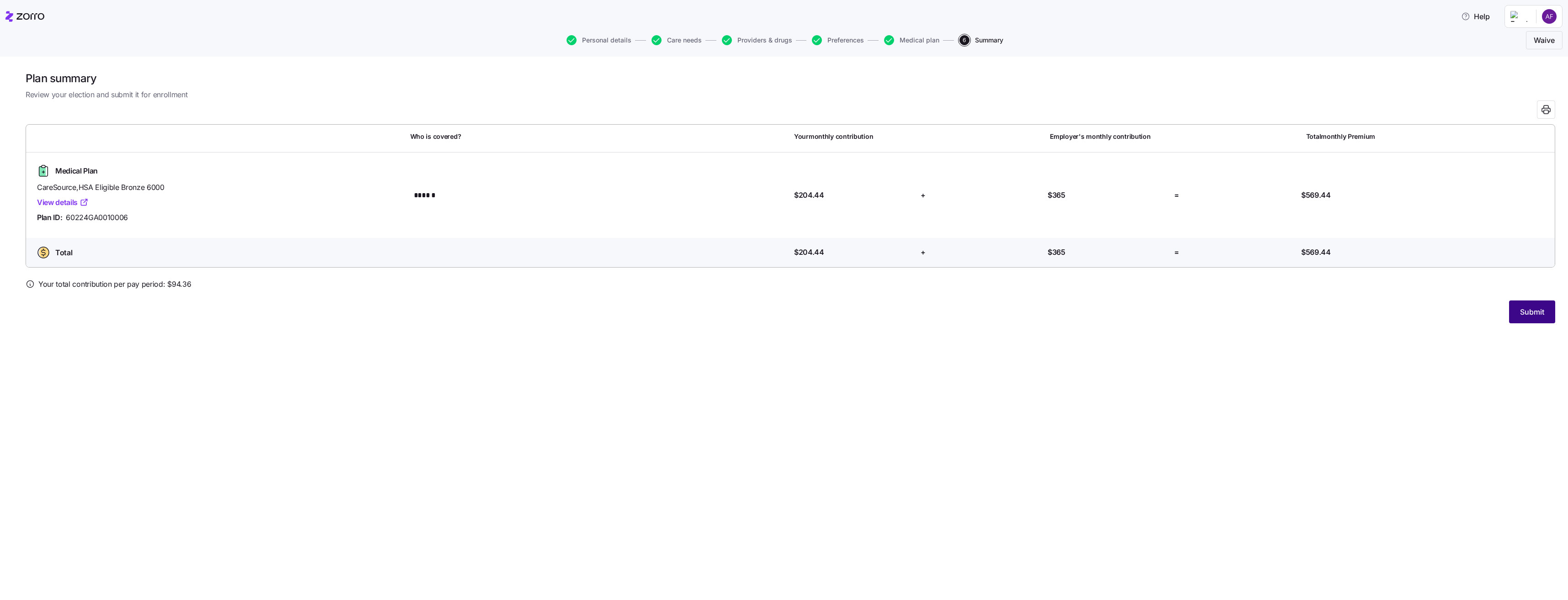
click at [1517, 311] on button "Submit" at bounding box center [1532, 311] width 46 height 23
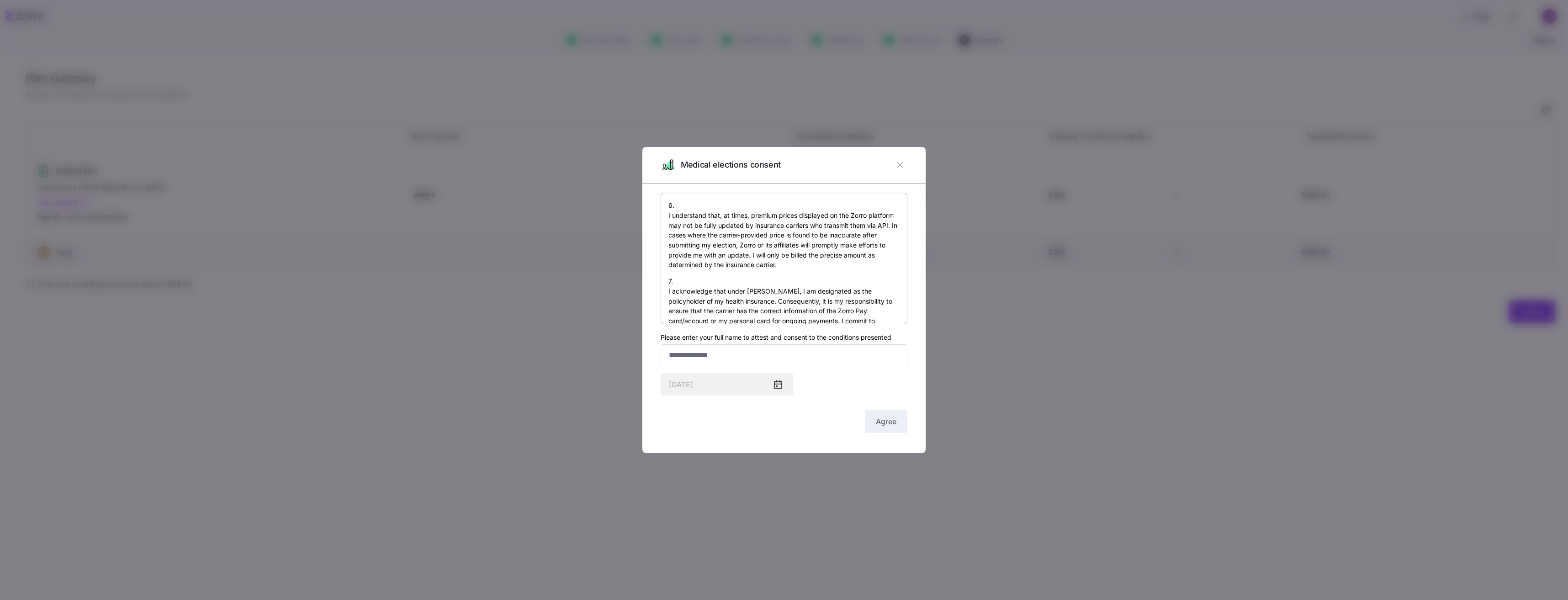
scroll to position [677, 0]
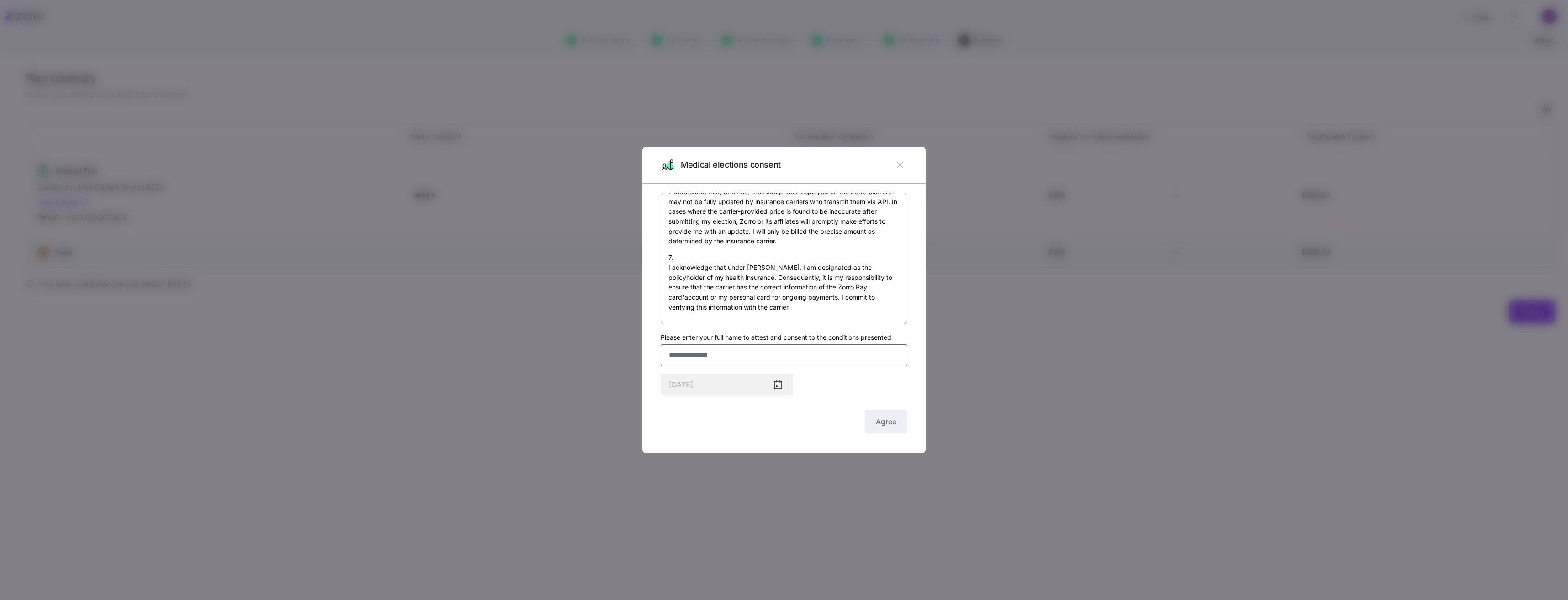
click at [805, 358] on input "Please enter your full name to attest and consent to the conditions presented" at bounding box center [784, 355] width 247 height 22
type input "**********"
click at [893, 424] on span "Agree" at bounding box center [886, 421] width 21 height 11
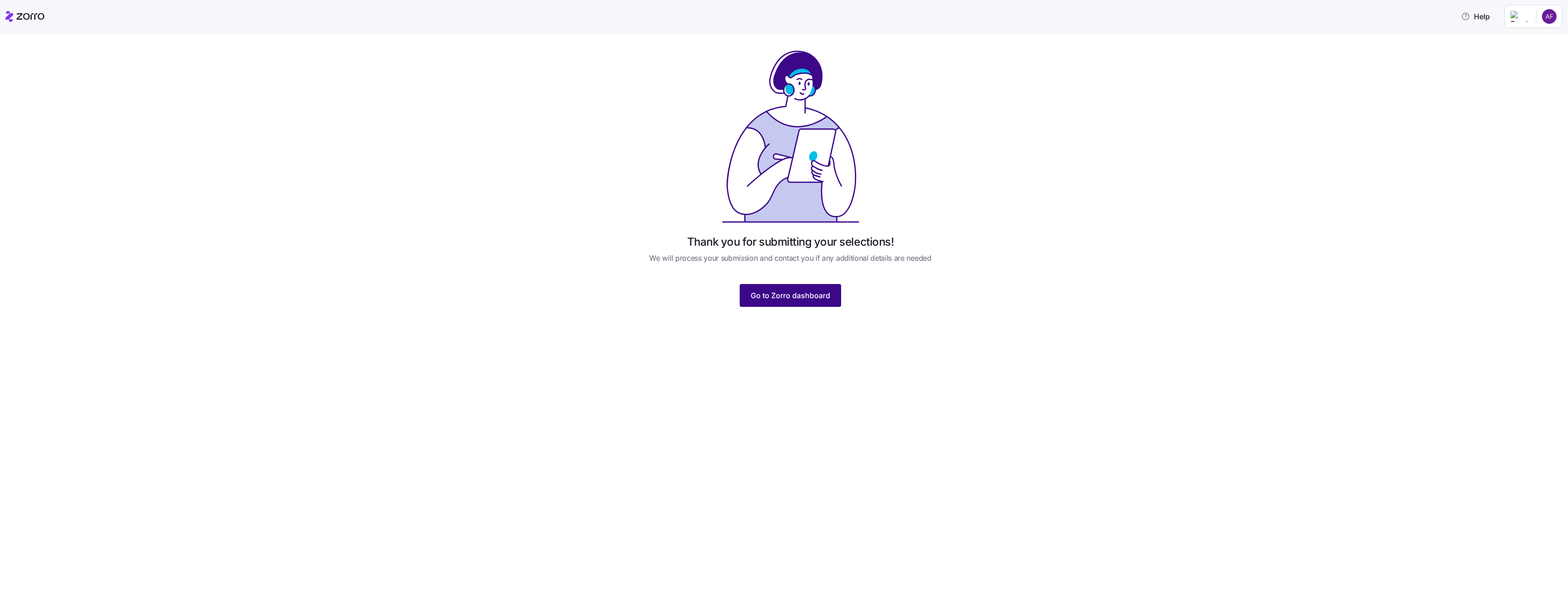
click at [824, 297] on span "Go to Zorro dashboard" at bounding box center [790, 296] width 79 height 11
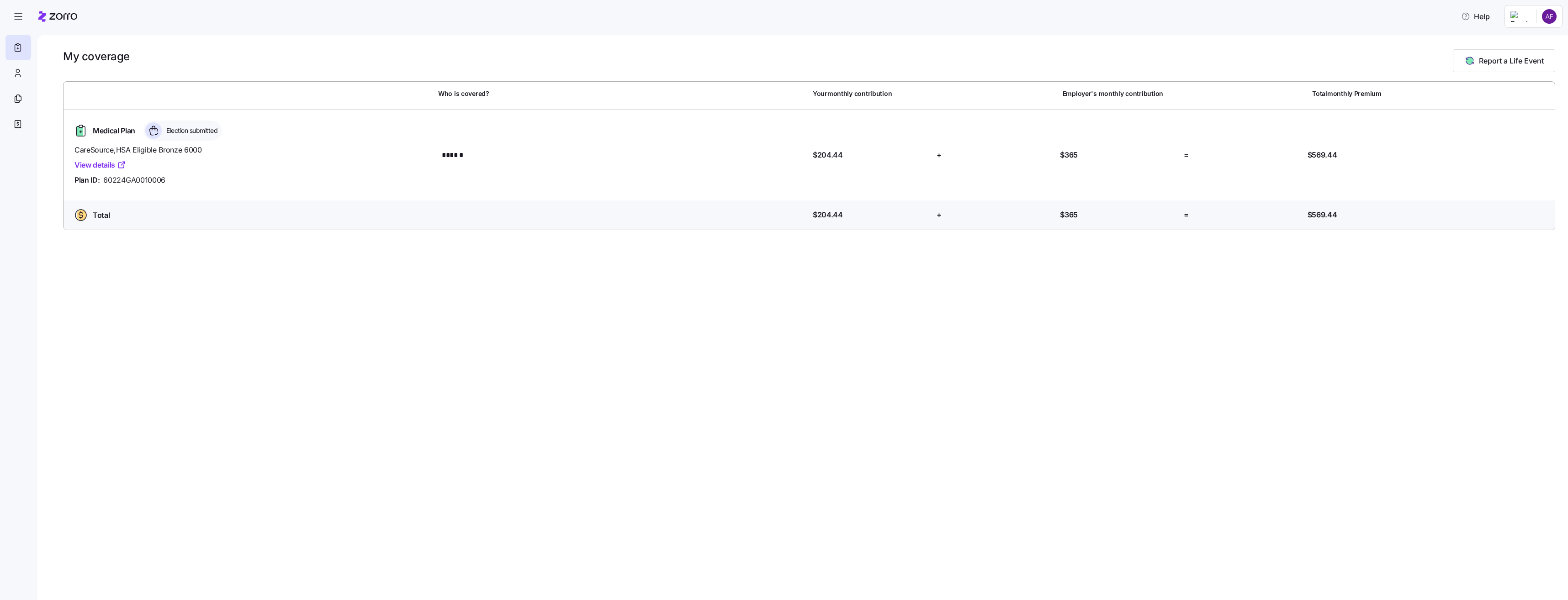
click at [289, 240] on div "My coverage Report a Life Event Who is covered? Your monthly contribution Emplo…" at bounding box center [802, 317] width 1530 height 565
